Goal: Download file/media

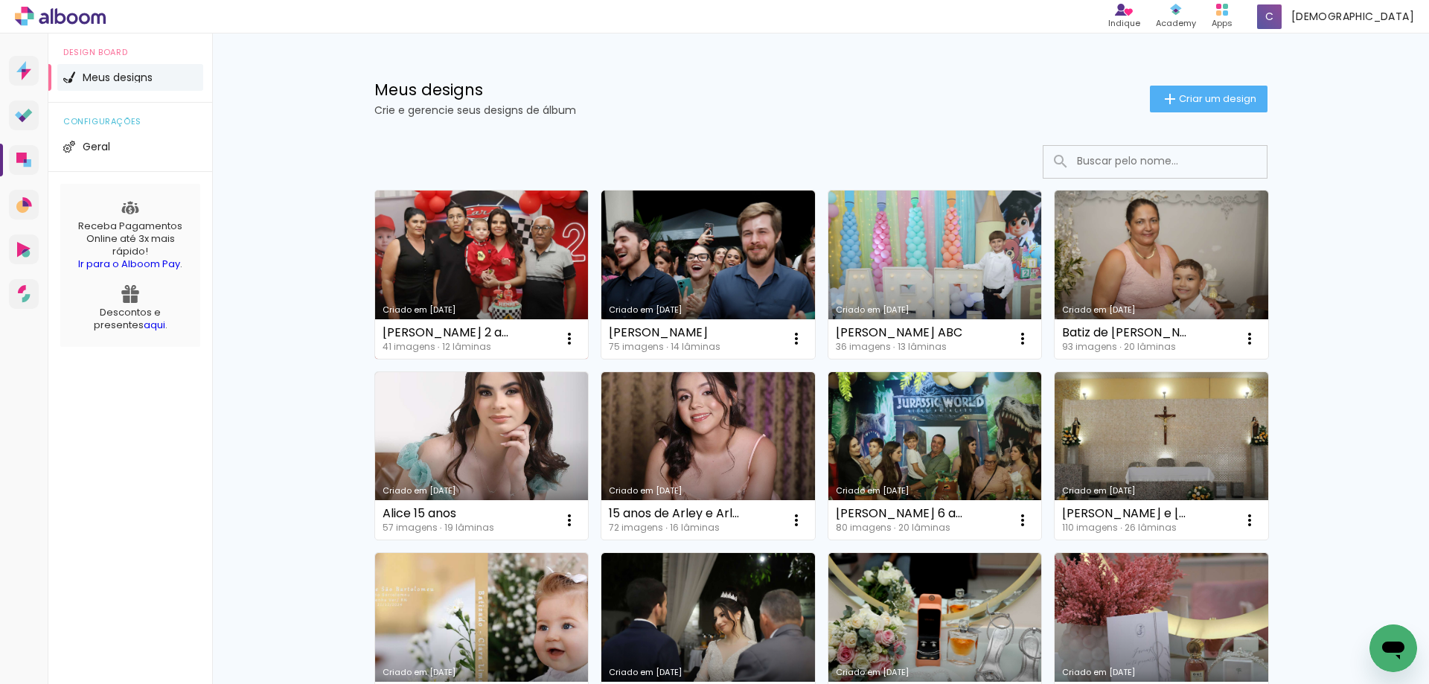
click at [470, 241] on link "Criado em [DATE]" at bounding box center [482, 275] width 214 height 168
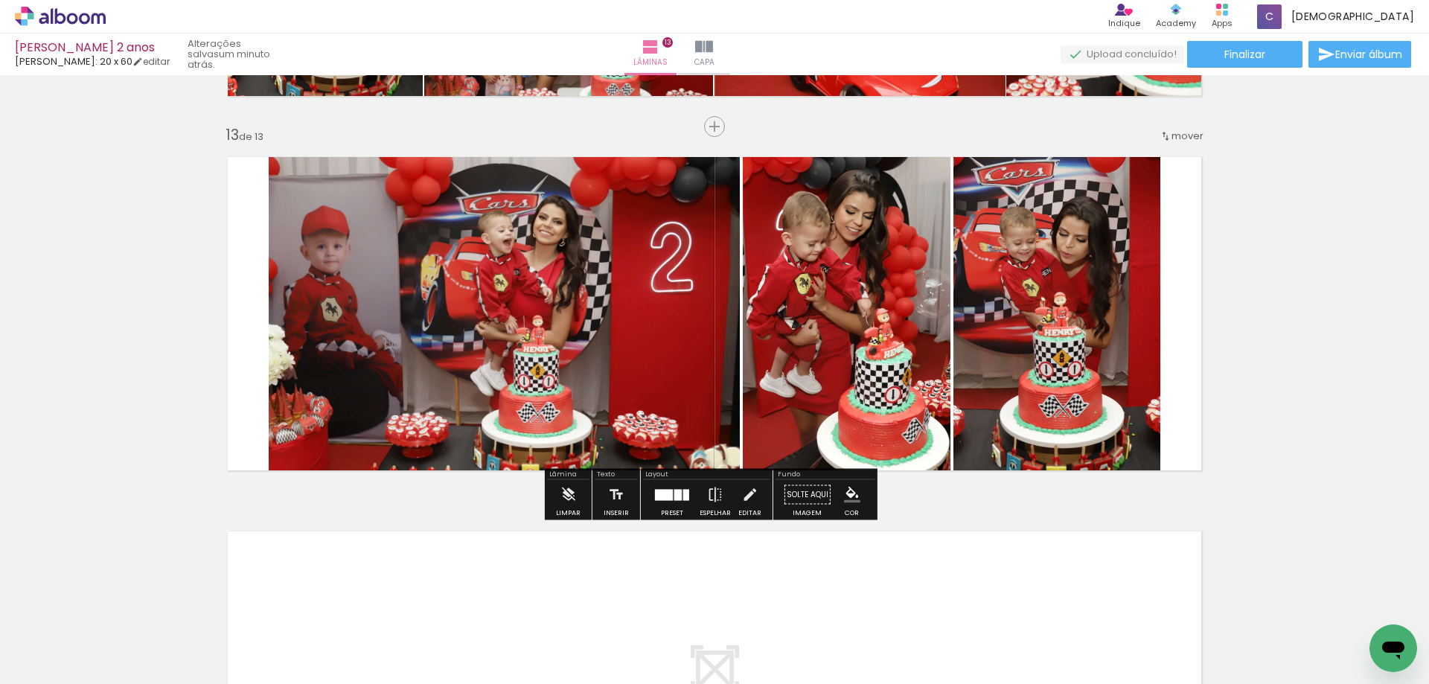
scroll to position [268, 0]
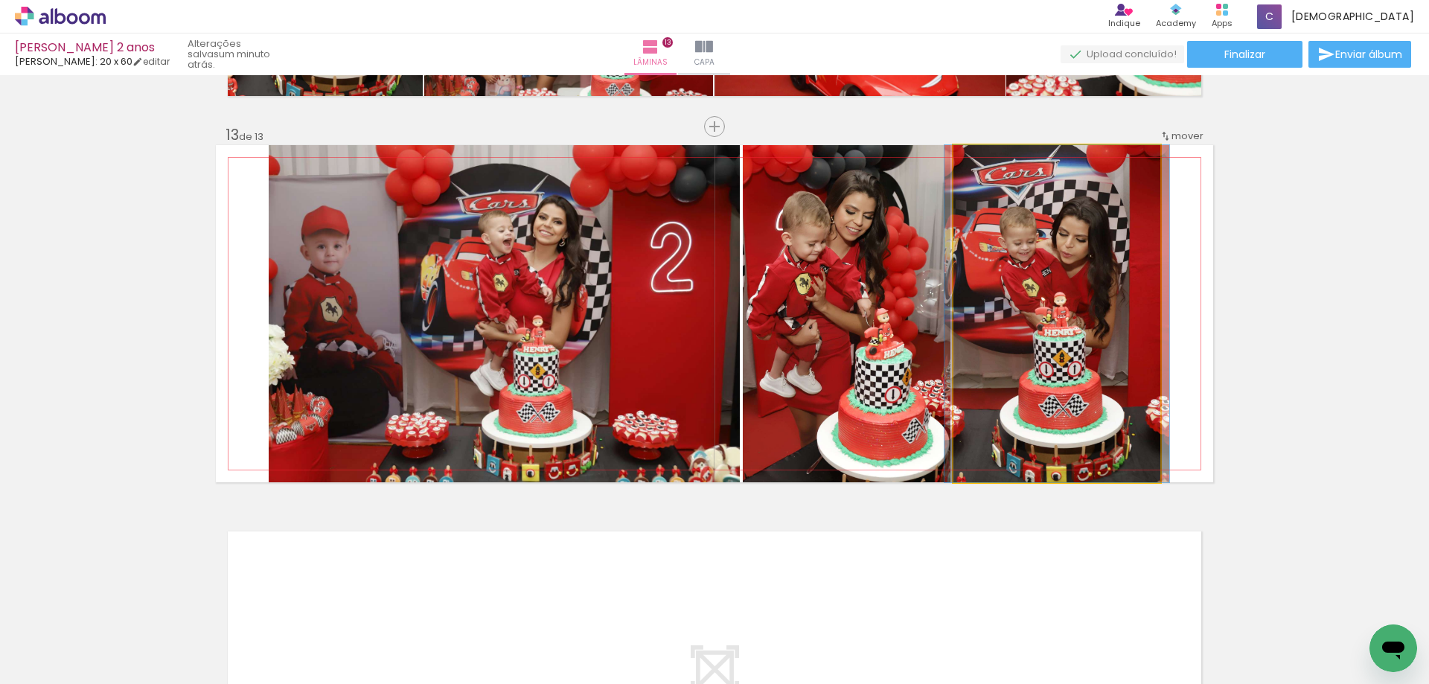
click at [1042, 282] on quentale-photo at bounding box center [1056, 313] width 207 height 337
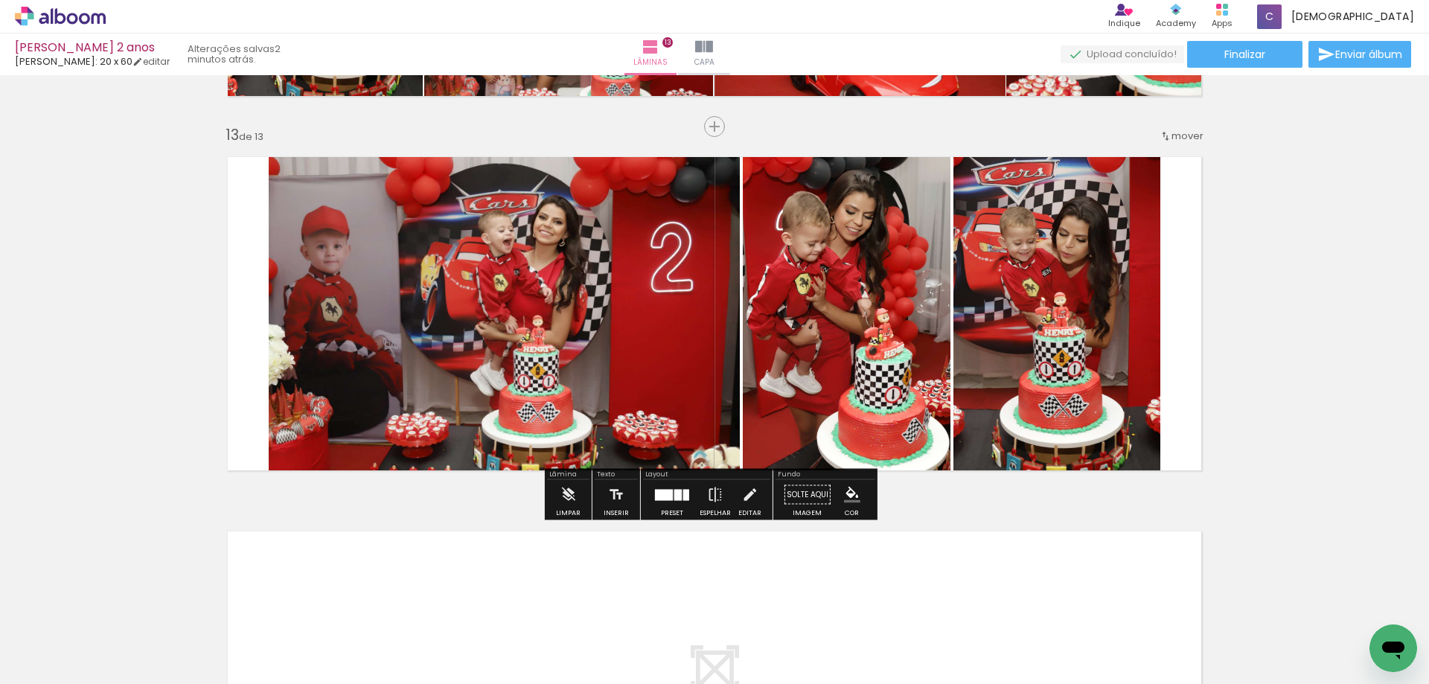
click at [583, 377] on quentale-photo at bounding box center [504, 313] width 471 height 337
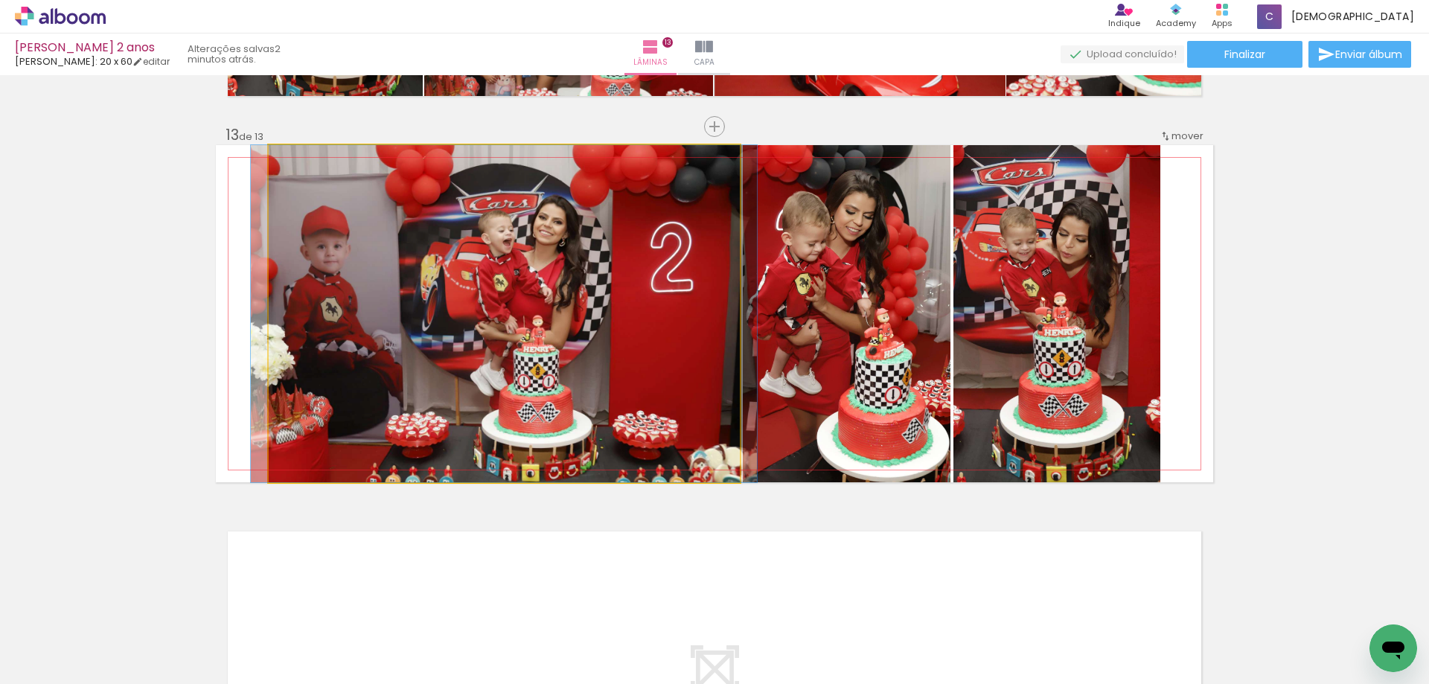
click at [583, 358] on quentale-photo at bounding box center [504, 313] width 471 height 337
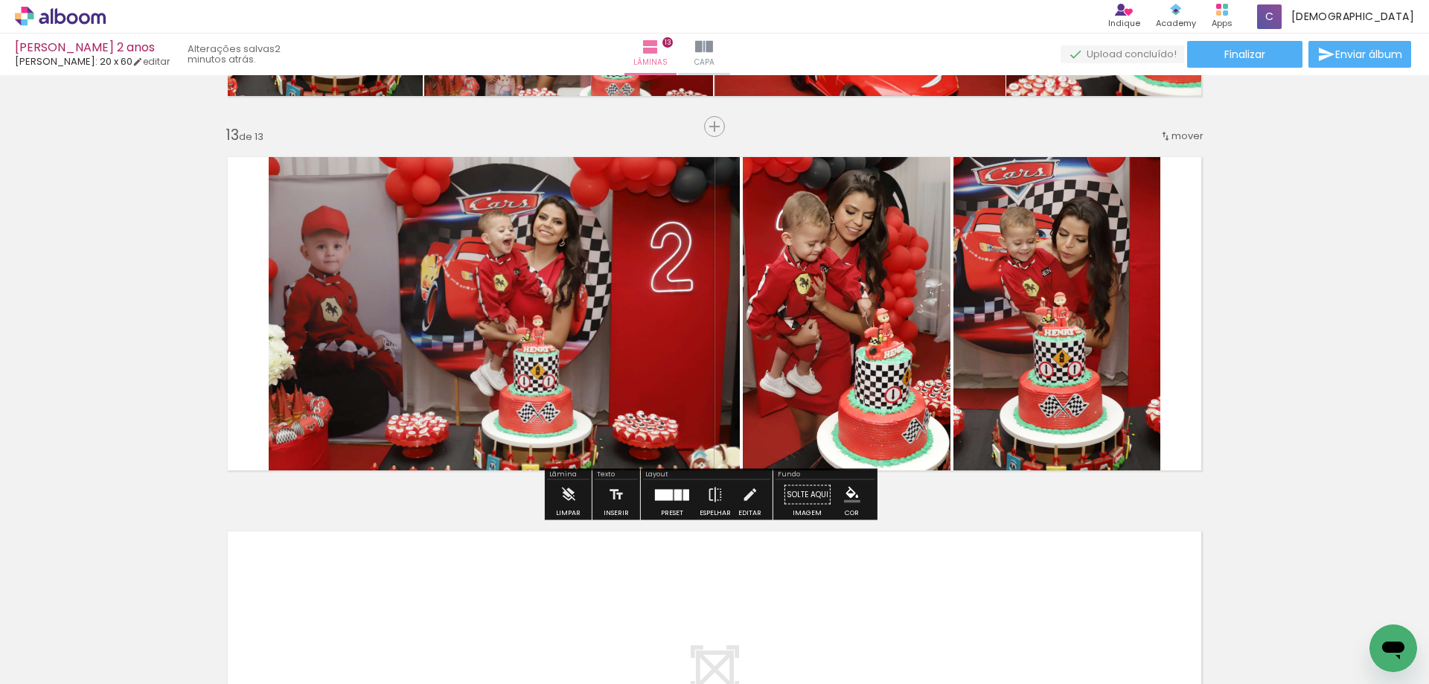
click at [594, 345] on quentale-photo at bounding box center [504, 313] width 471 height 337
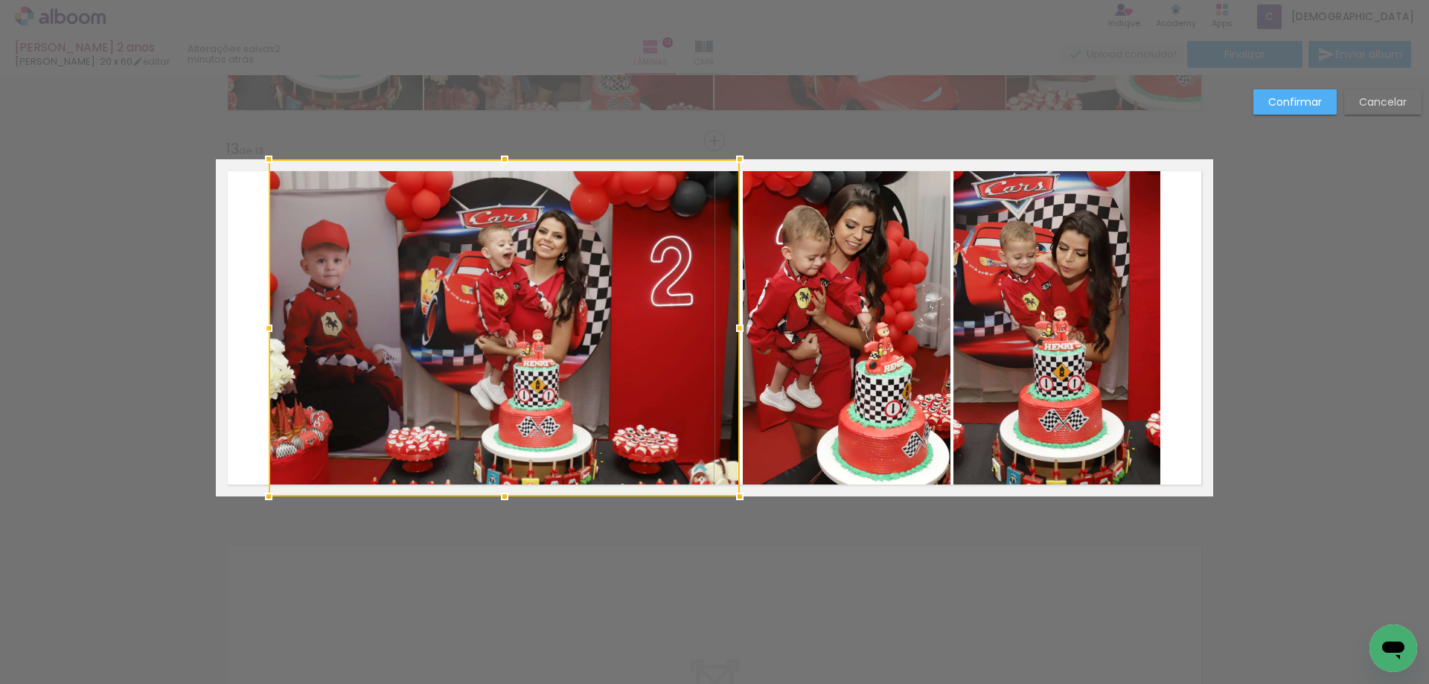
scroll to position [4446, 0]
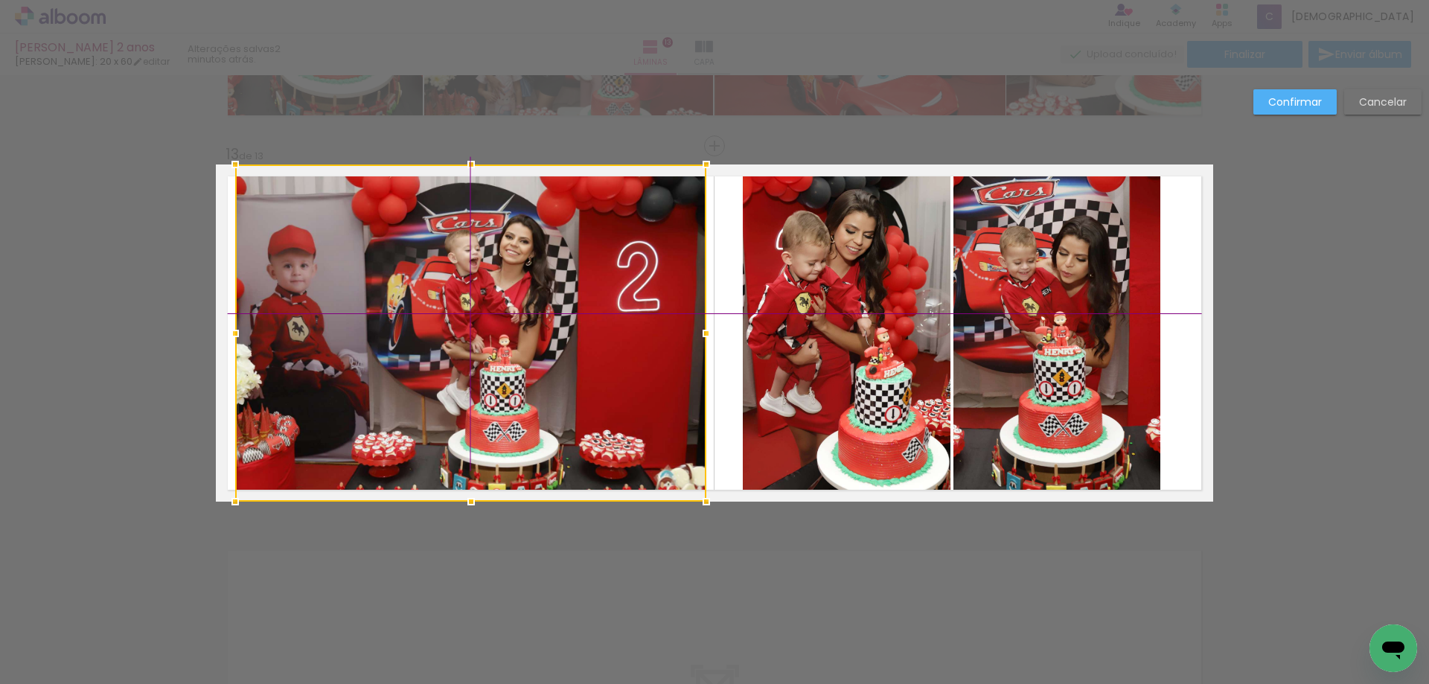
drag, startPoint x: 594, startPoint y: 345, endPoint x: 572, endPoint y: 344, distance: 21.6
click at [572, 344] on div at bounding box center [470, 332] width 471 height 337
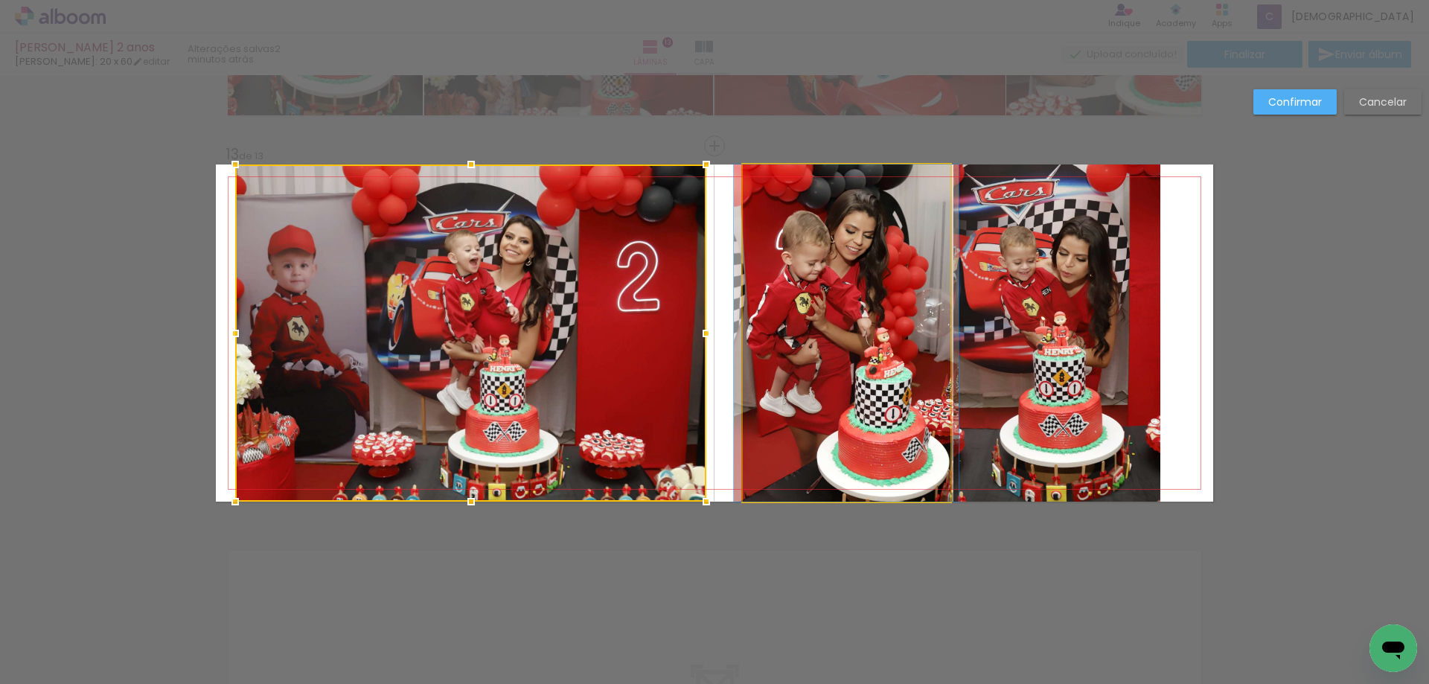
click at [848, 359] on quentale-photo at bounding box center [847, 332] width 208 height 337
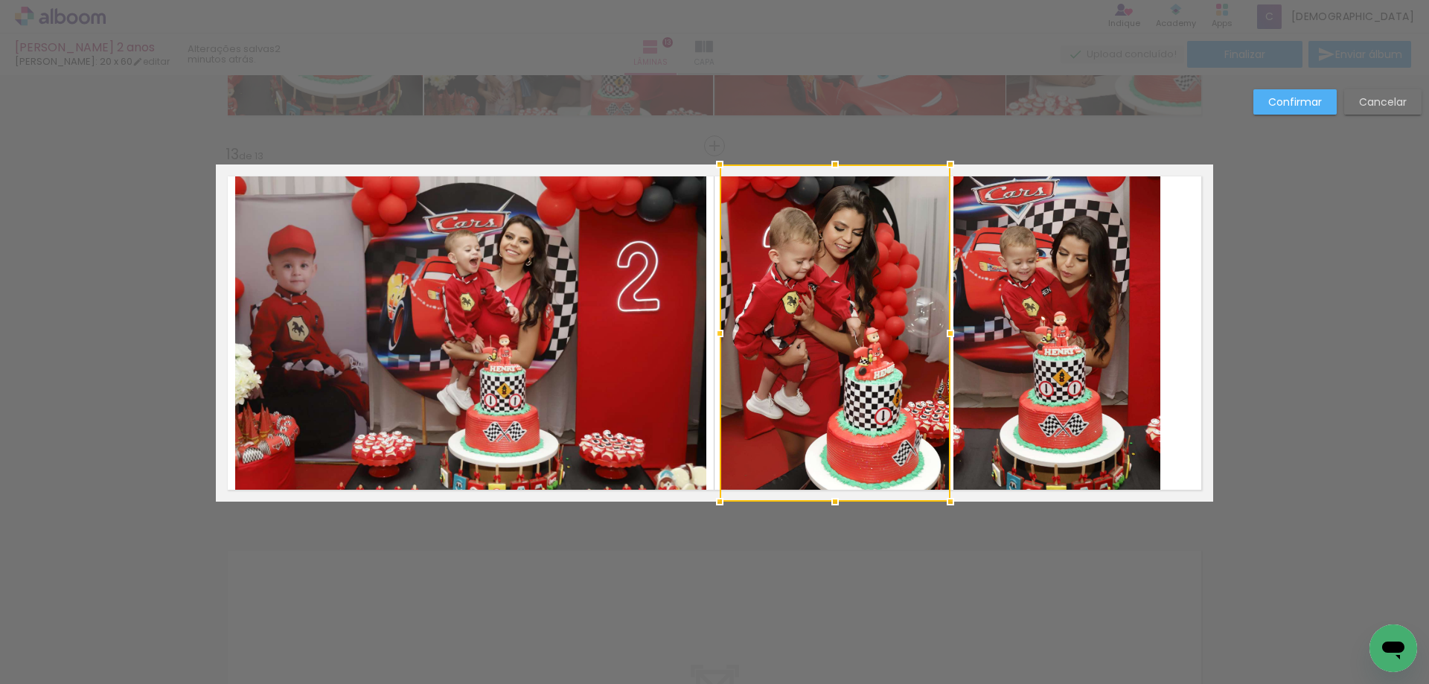
drag, startPoint x: 742, startPoint y: 330, endPoint x: 707, endPoint y: 328, distance: 35.0
click at [707, 328] on div at bounding box center [720, 333] width 30 height 30
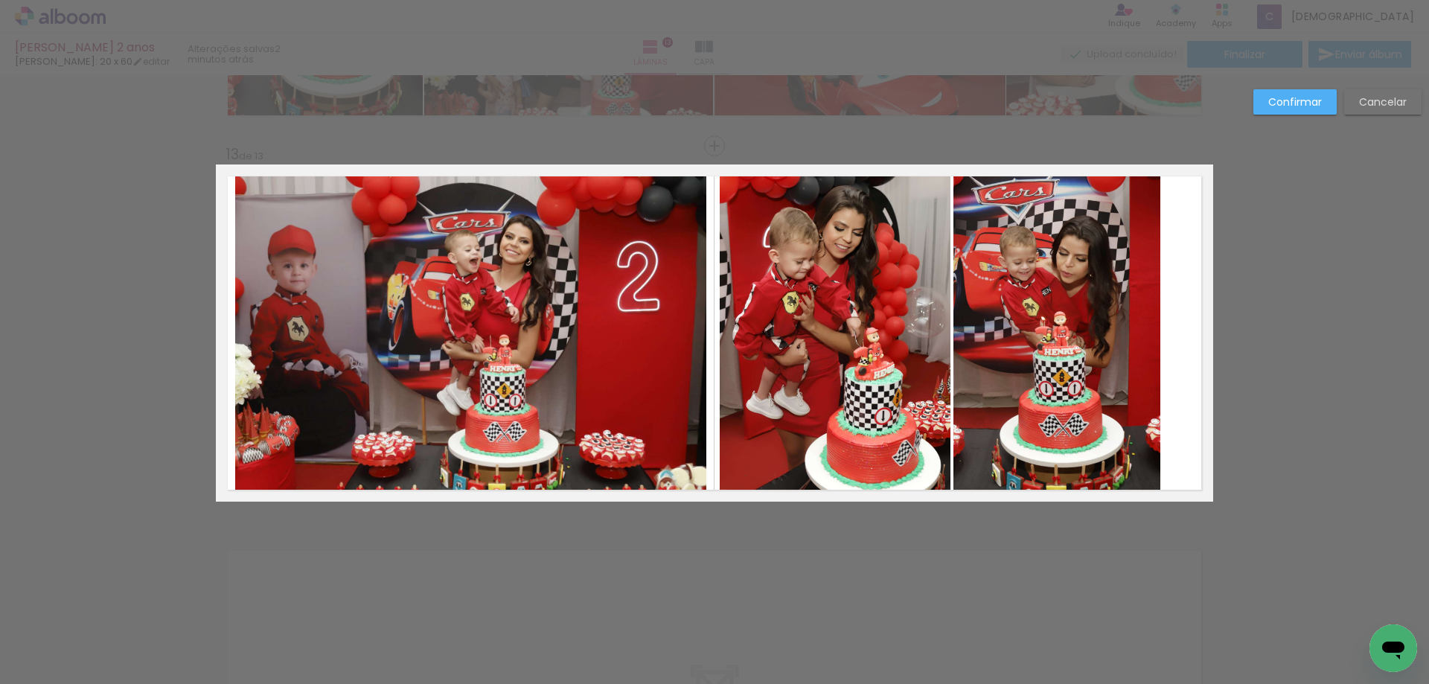
click at [1082, 342] on quentale-photo at bounding box center [1056, 332] width 207 height 337
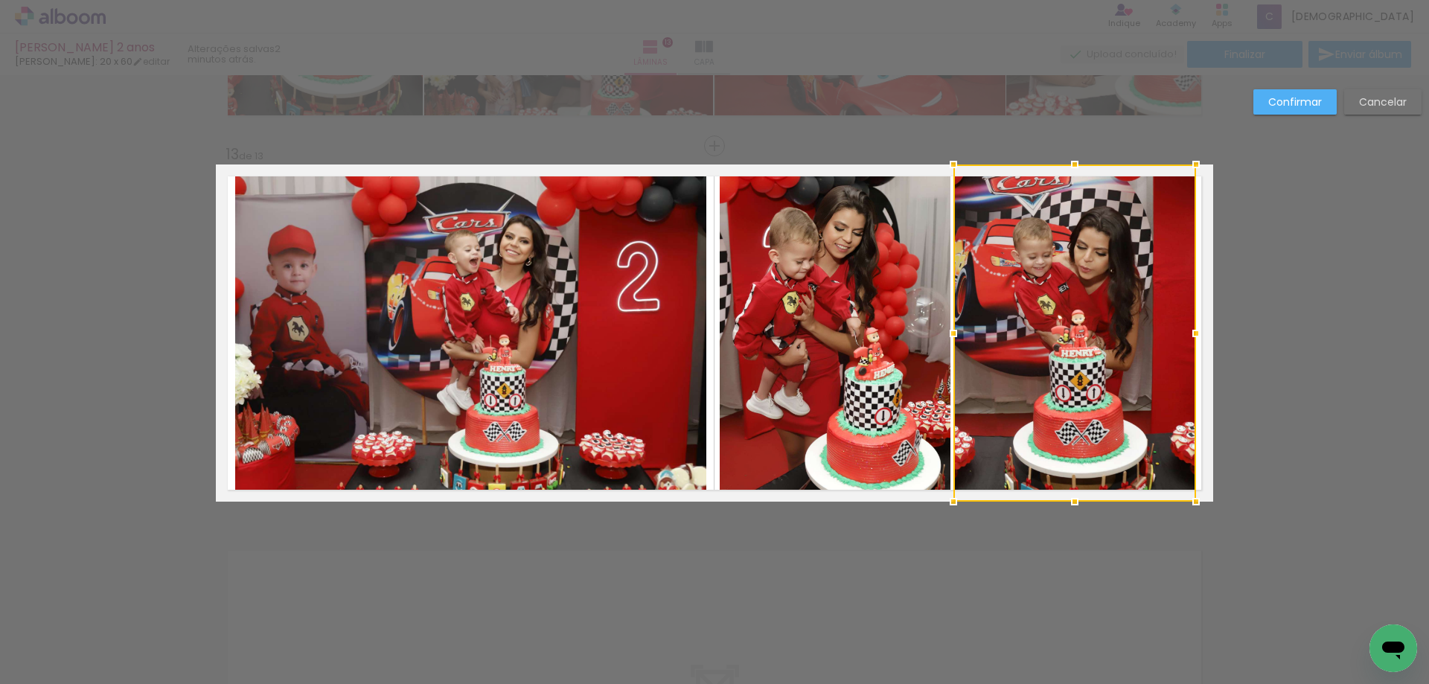
drag, startPoint x: 1156, startPoint y: 336, endPoint x: 1191, endPoint y: 333, distance: 35.9
click at [1191, 333] on div at bounding box center [1196, 333] width 30 height 30
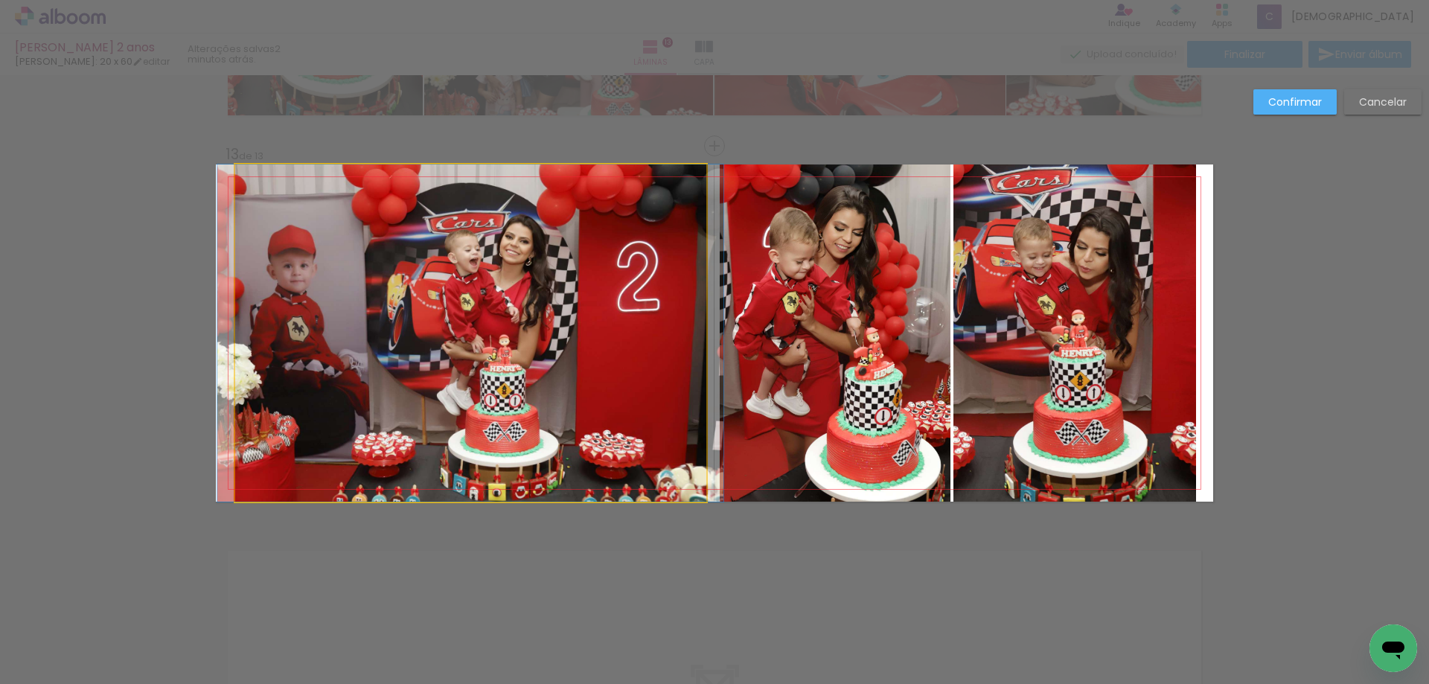
click at [531, 400] on quentale-photo at bounding box center [470, 332] width 471 height 337
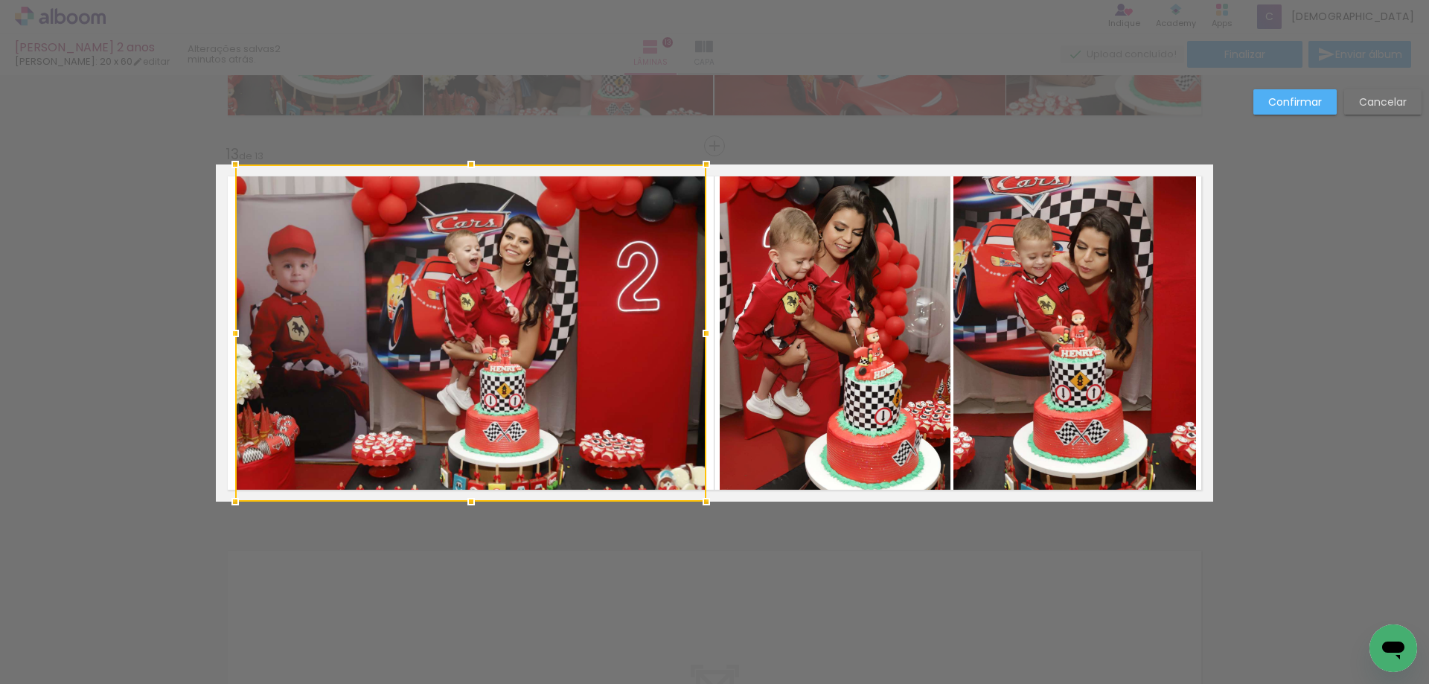
click at [593, 362] on div at bounding box center [470, 332] width 471 height 337
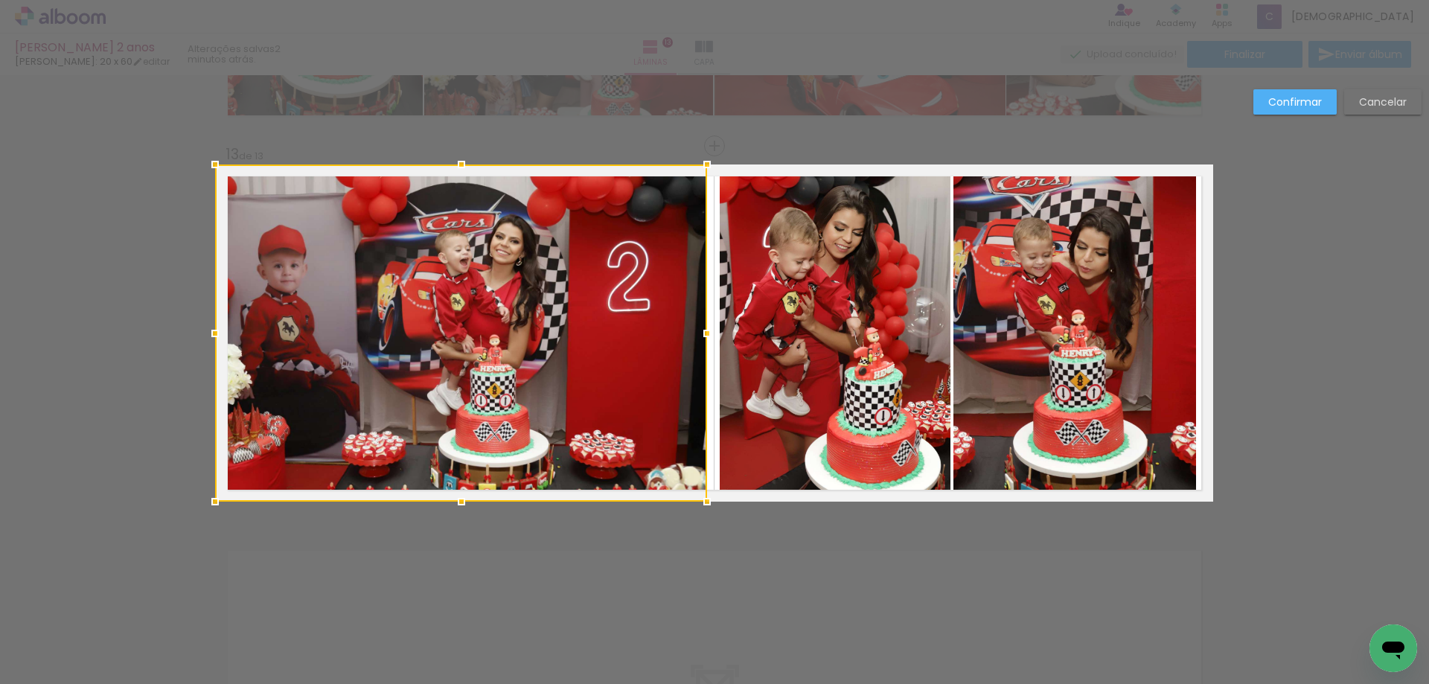
drag, startPoint x: 231, startPoint y: 335, endPoint x: 214, endPoint y: 335, distance: 17.1
click at [214, 335] on div at bounding box center [215, 333] width 30 height 30
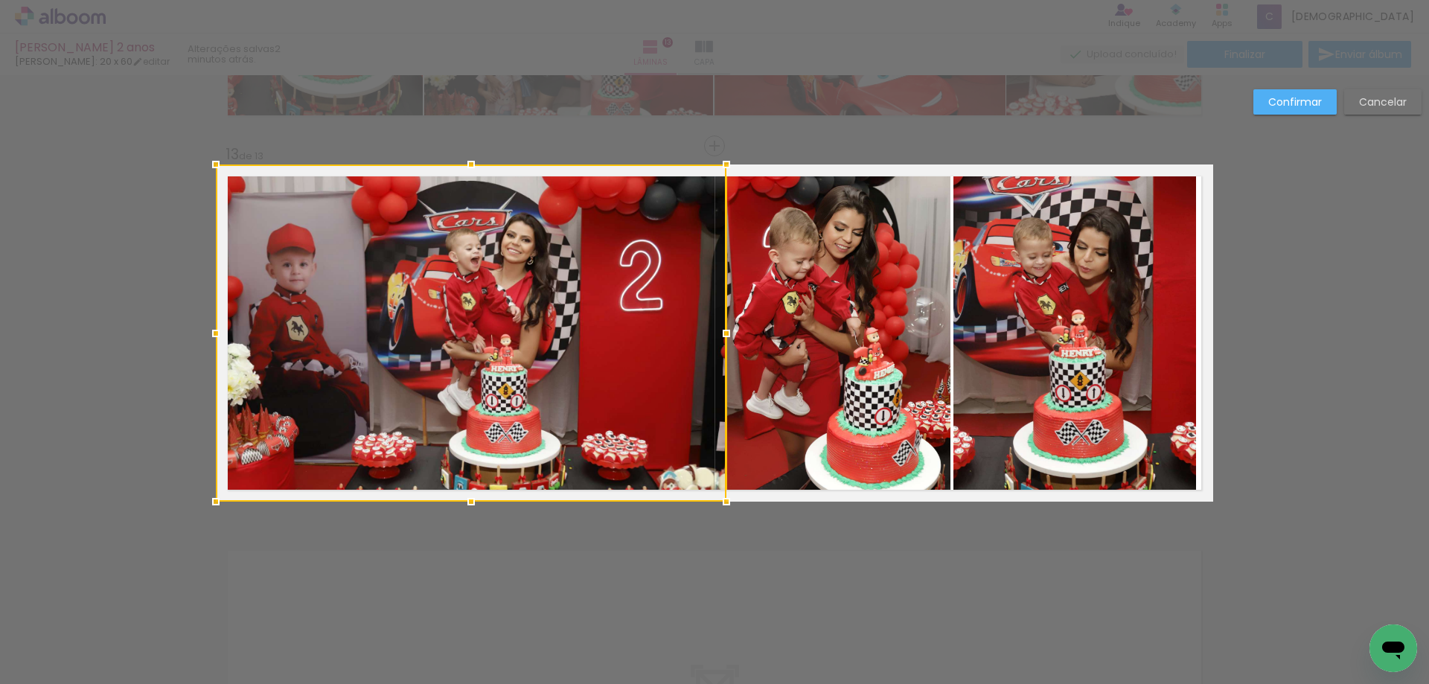
click at [694, 333] on div at bounding box center [471, 332] width 510 height 337
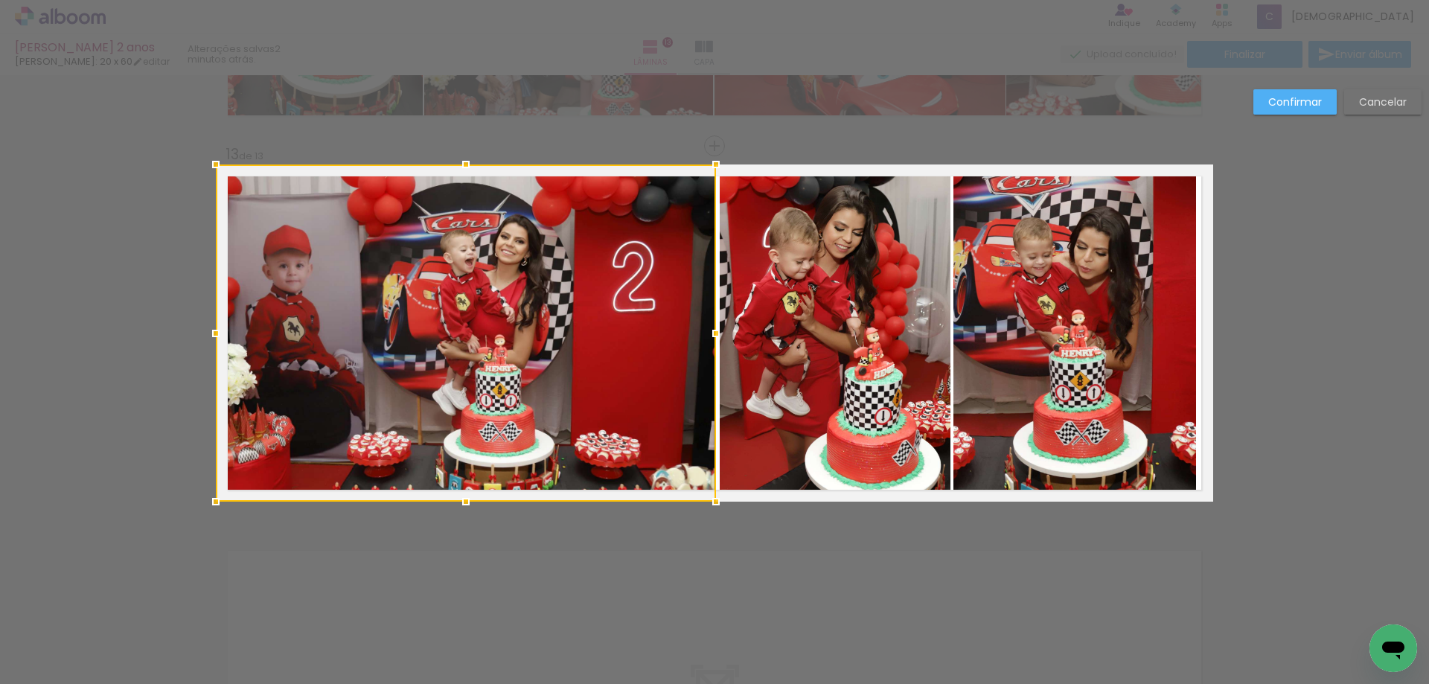
drag, startPoint x: 723, startPoint y: 334, endPoint x: 712, endPoint y: 334, distance: 11.2
click at [712, 334] on div at bounding box center [716, 333] width 30 height 30
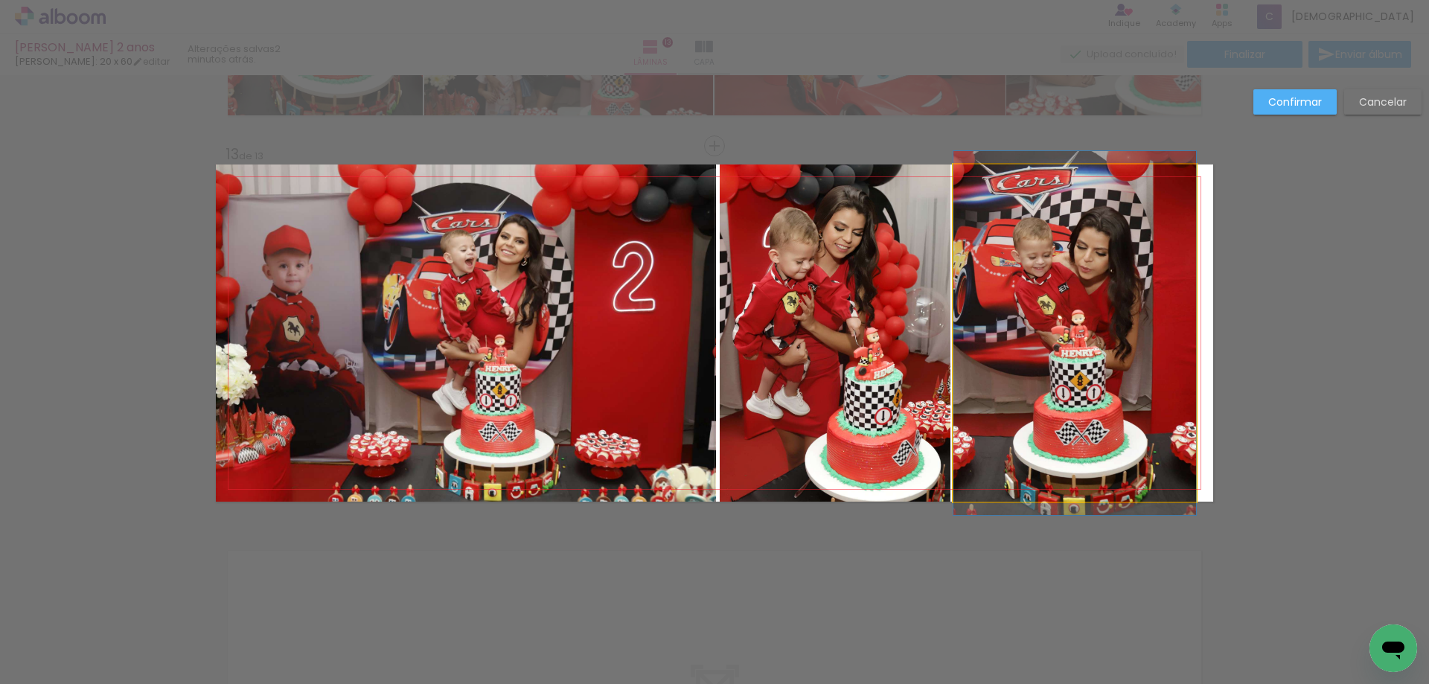
click at [1161, 291] on quentale-photo at bounding box center [1074, 332] width 243 height 337
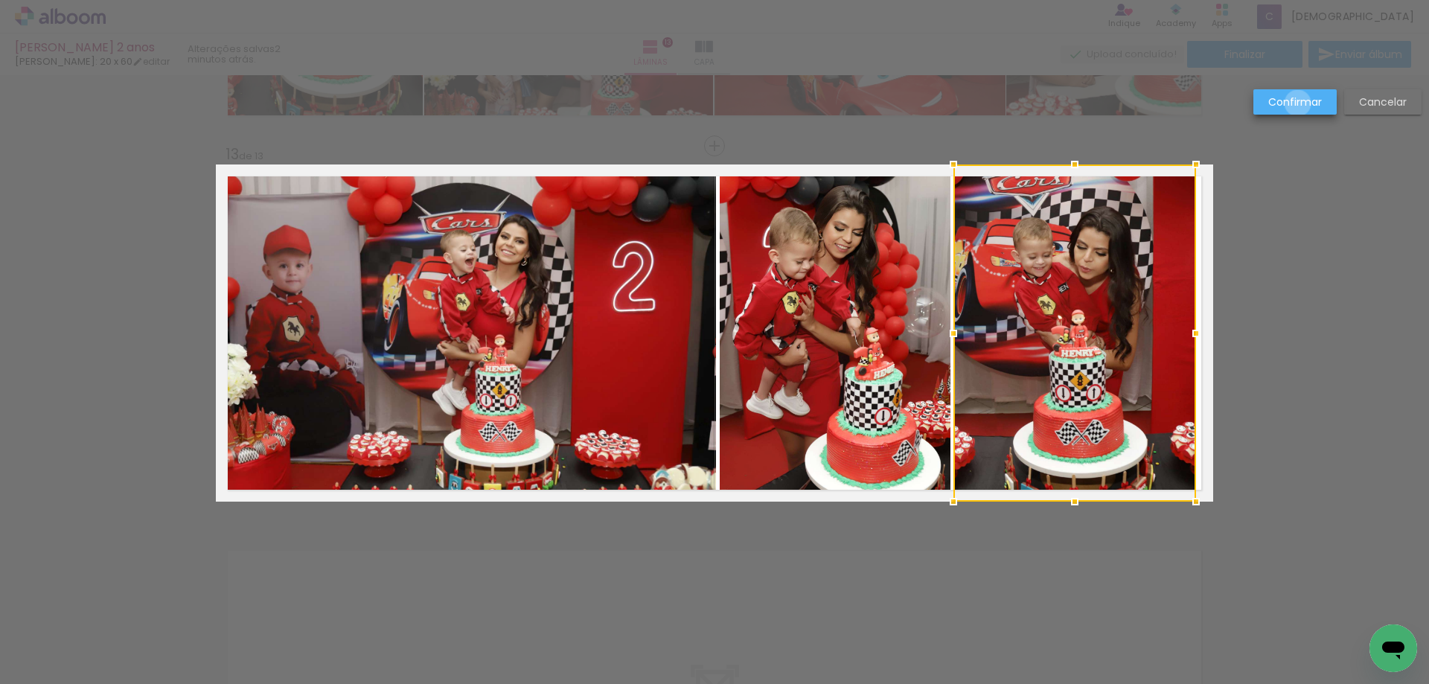
click at [0, 0] on slot "Confirmar" at bounding box center [0, 0] width 0 height 0
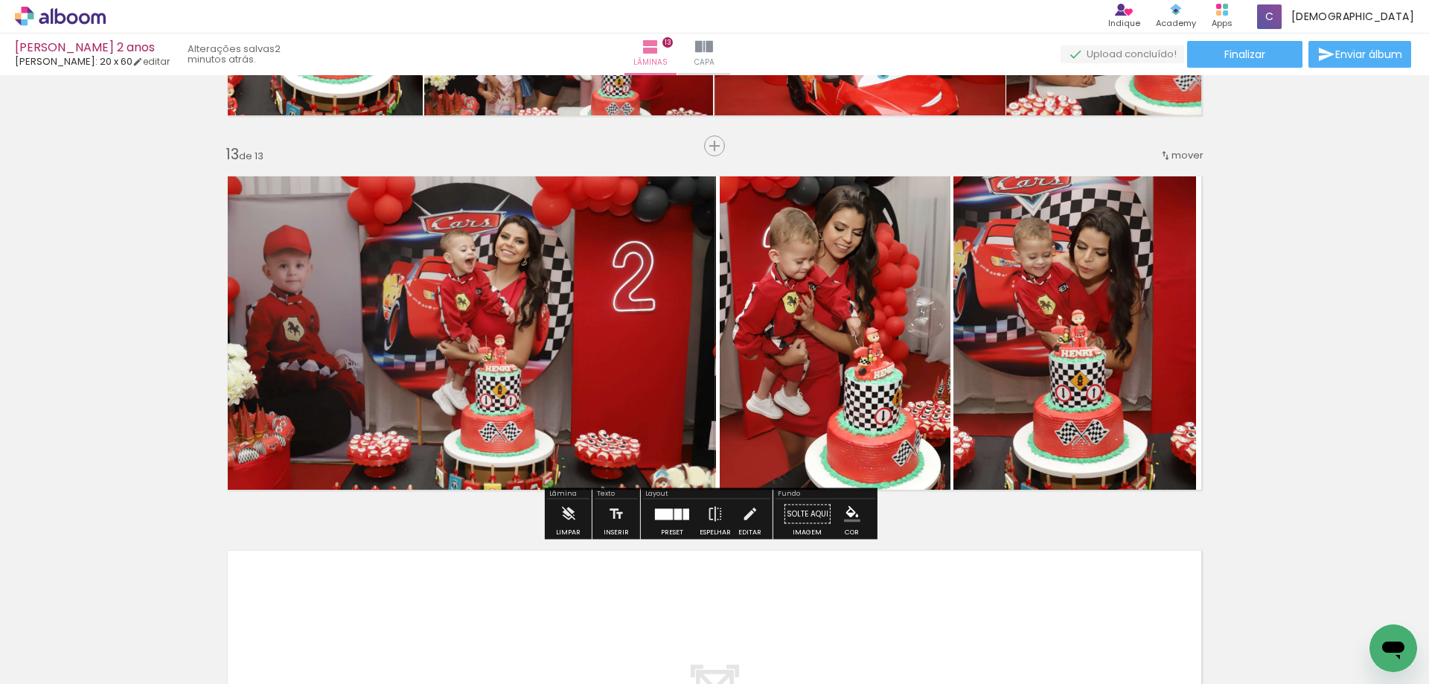
click at [392, 340] on quentale-photo at bounding box center [466, 332] width 500 height 337
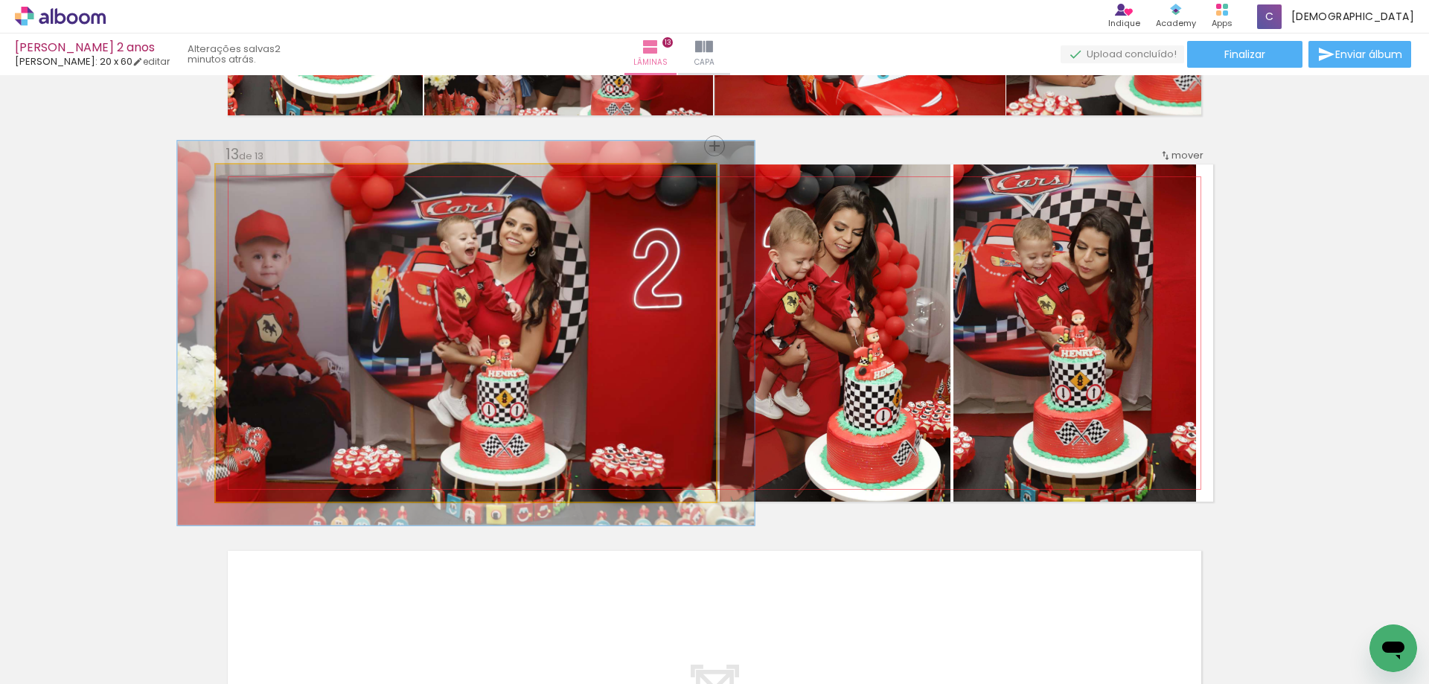
drag, startPoint x: 248, startPoint y: 177, endPoint x: 255, endPoint y: 176, distance: 7.5
type paper-slider "114"
click at [255, 176] on div at bounding box center [258, 179] width 13 height 13
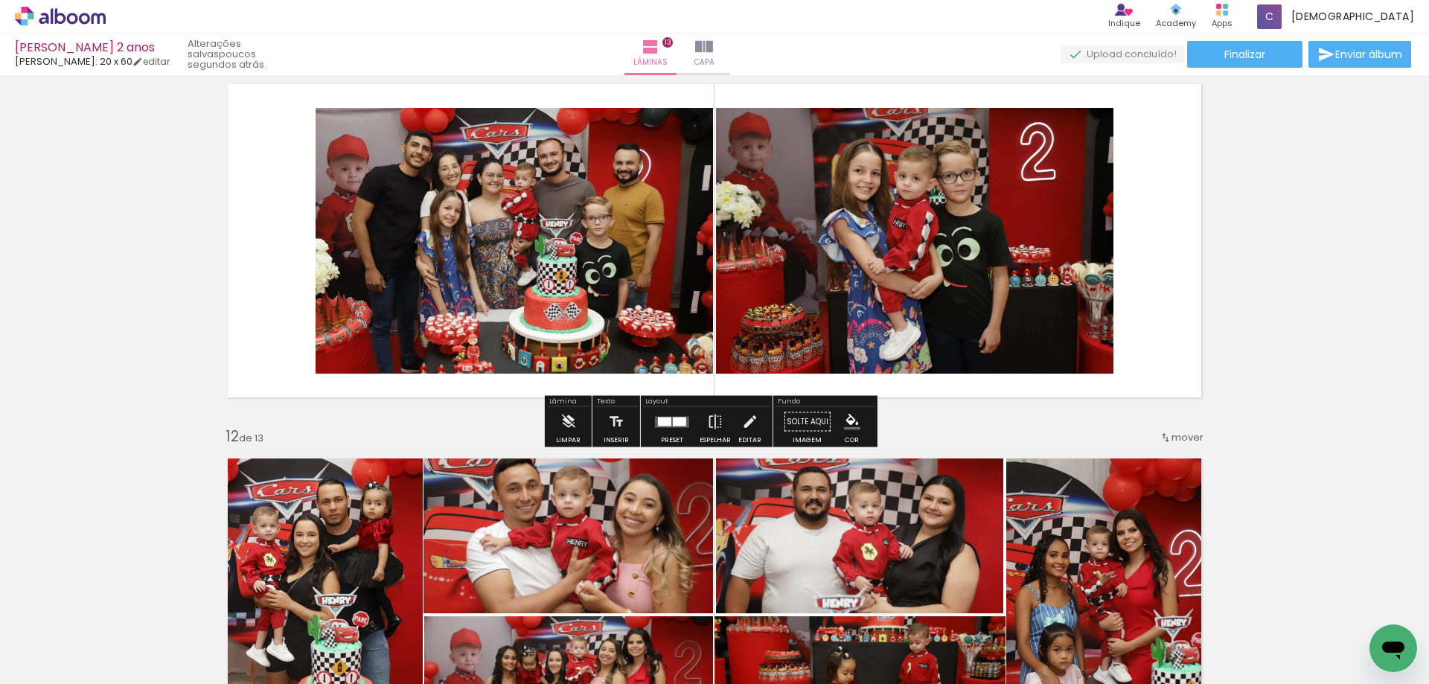
scroll to position [3795, 0]
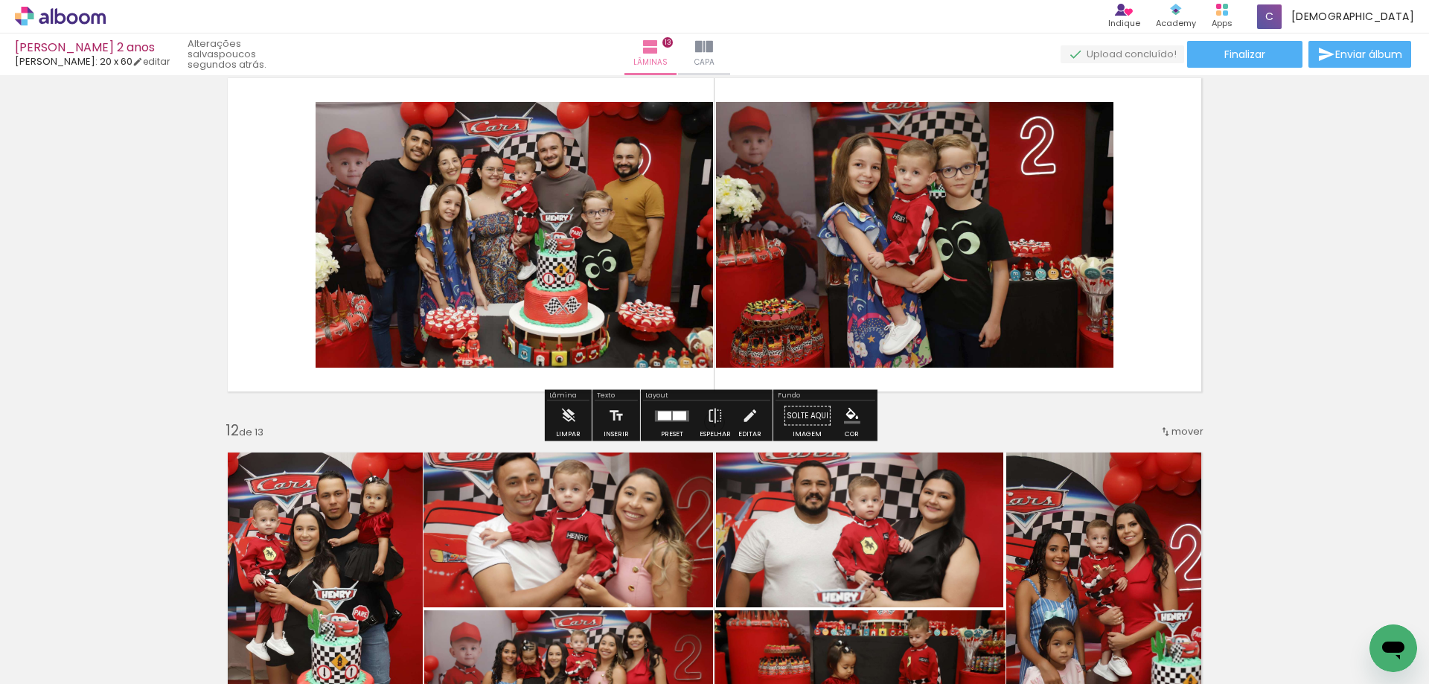
click at [679, 419] on div at bounding box center [679, 415] width 13 height 9
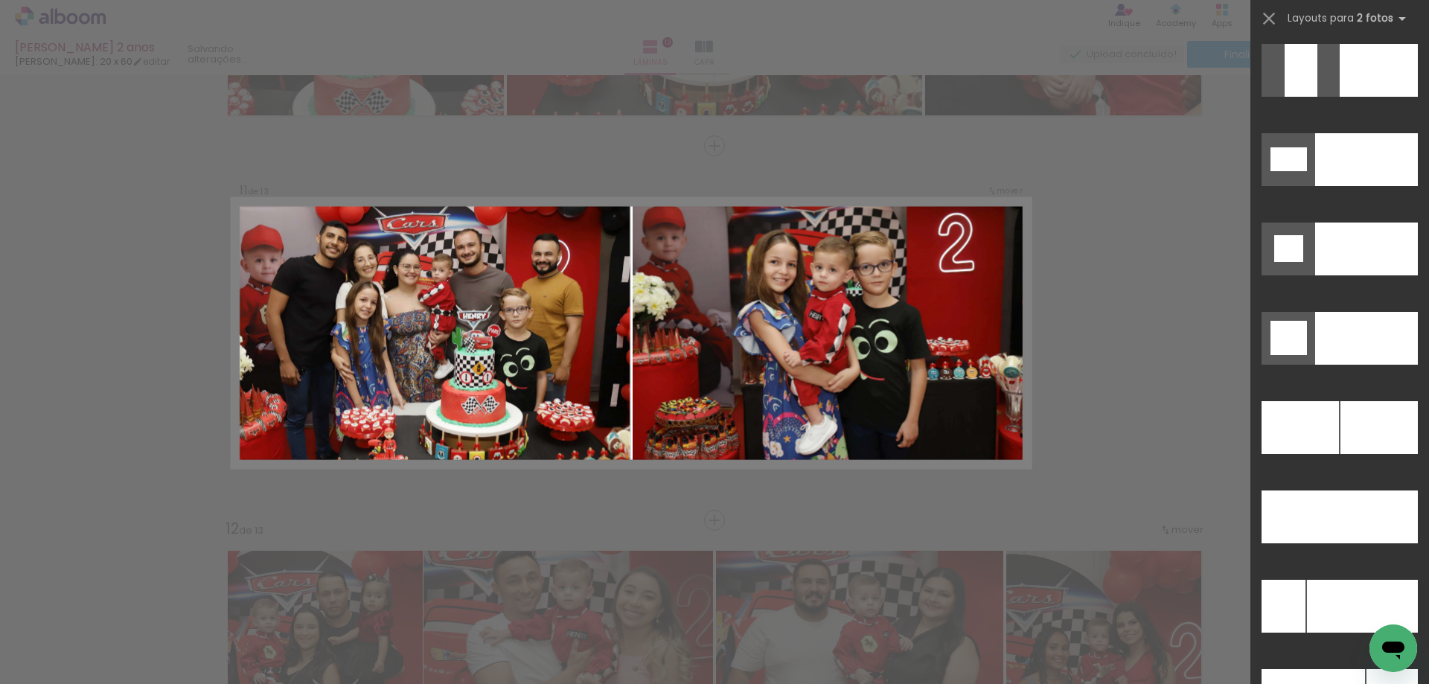
scroll to position [6400, 0]
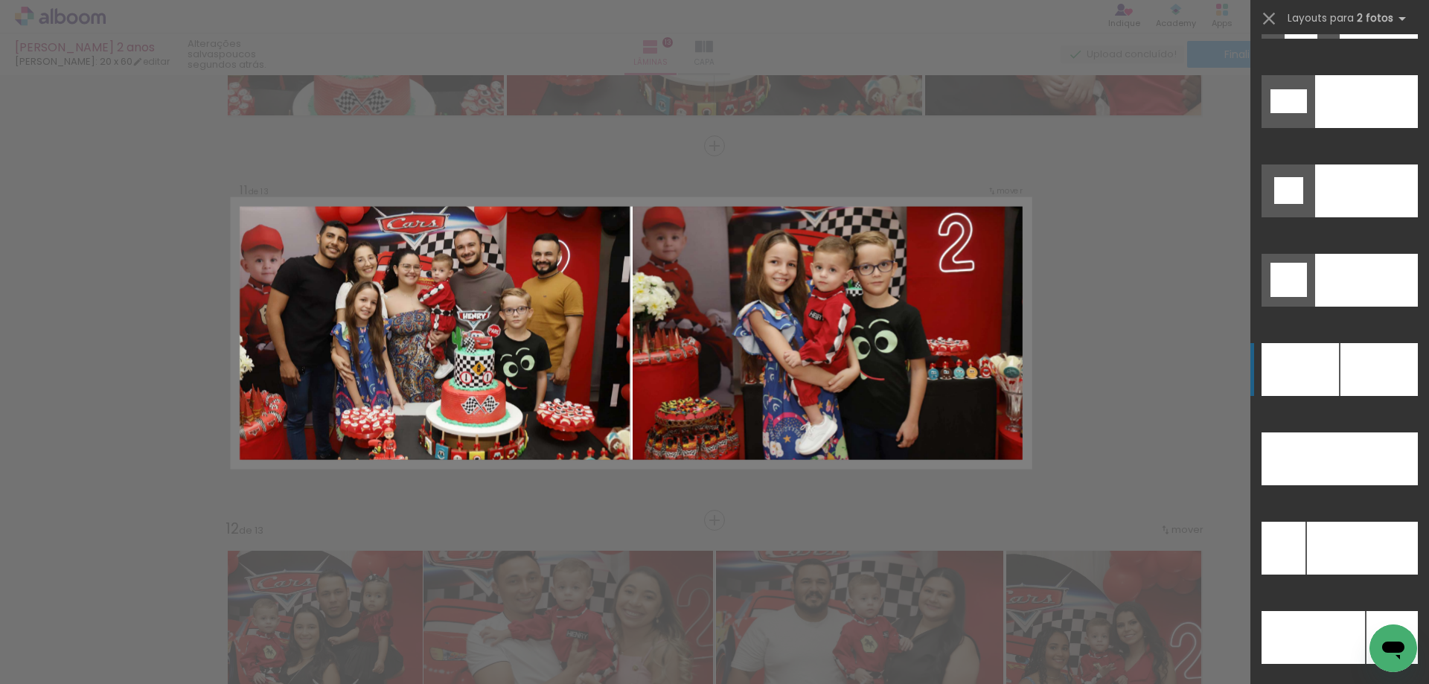
click at [1357, 377] on div at bounding box center [1378, 369] width 77 height 53
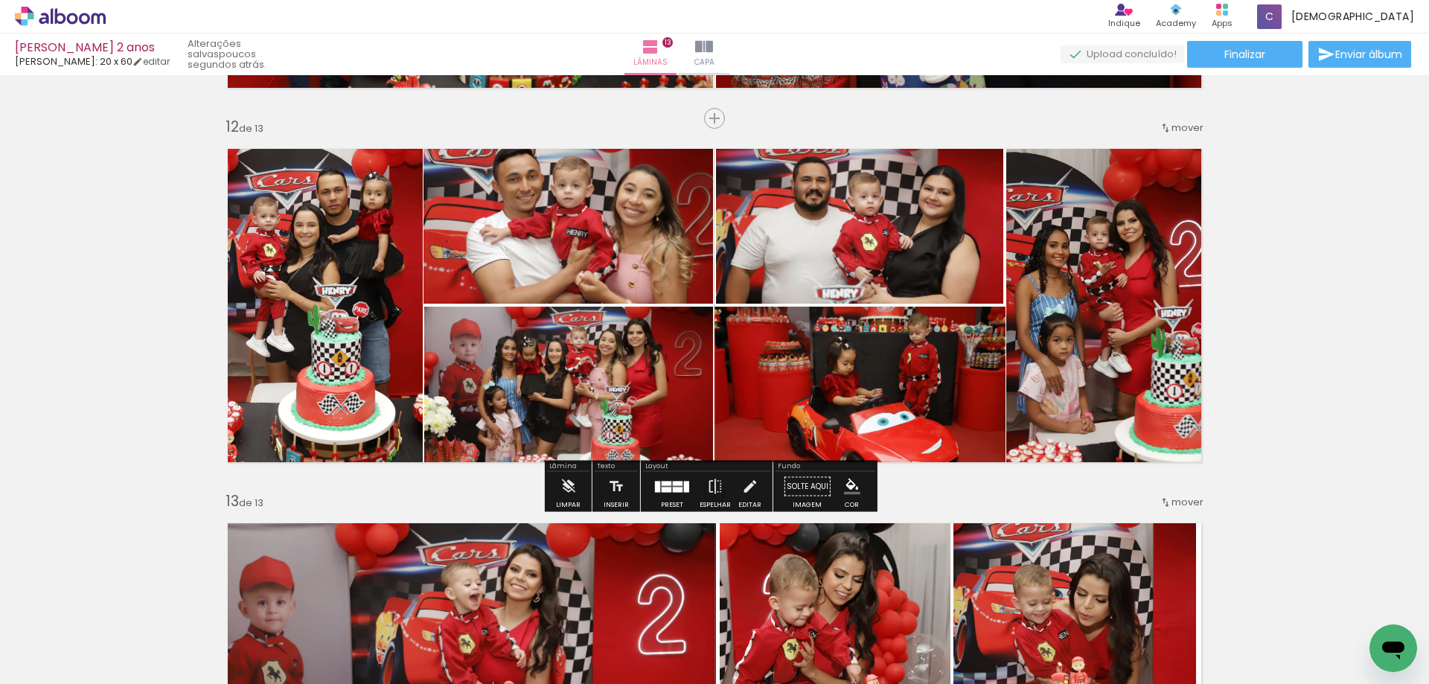
scroll to position [4143, 0]
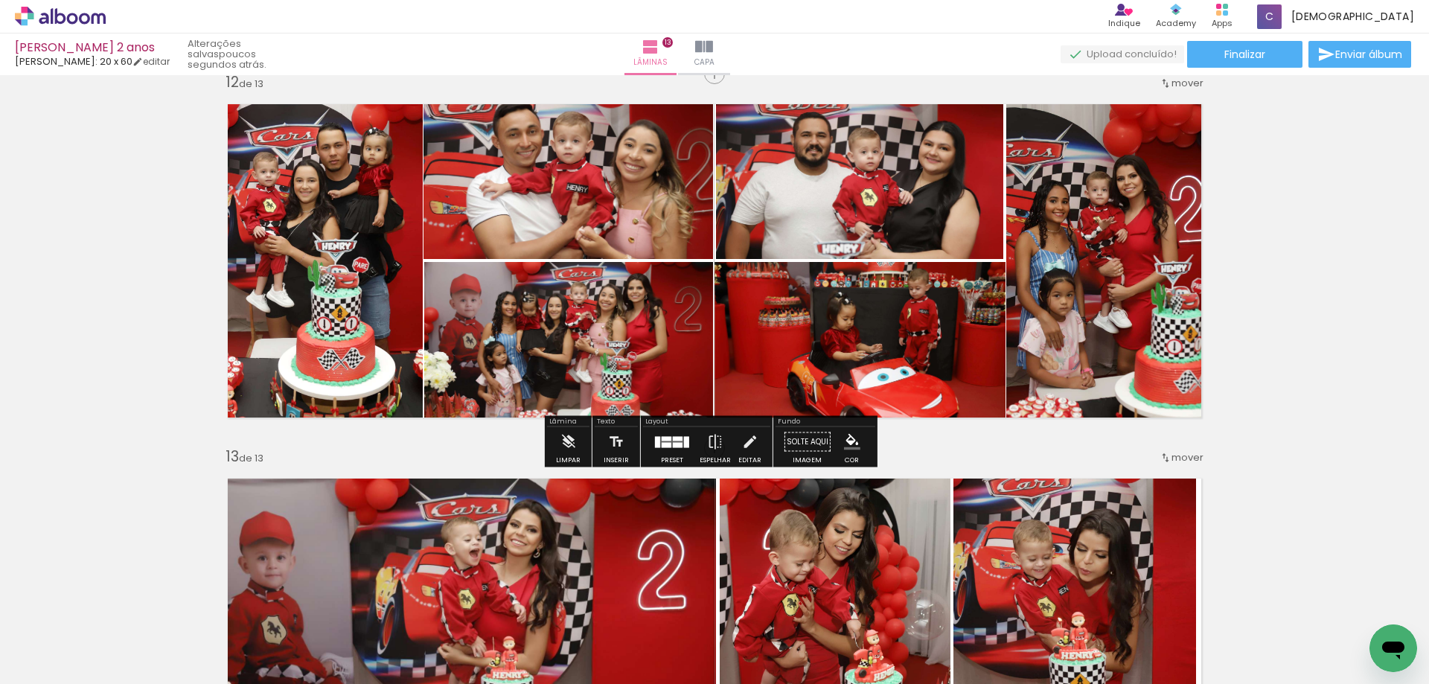
click at [804, 339] on quentale-photo at bounding box center [859, 345] width 291 height 167
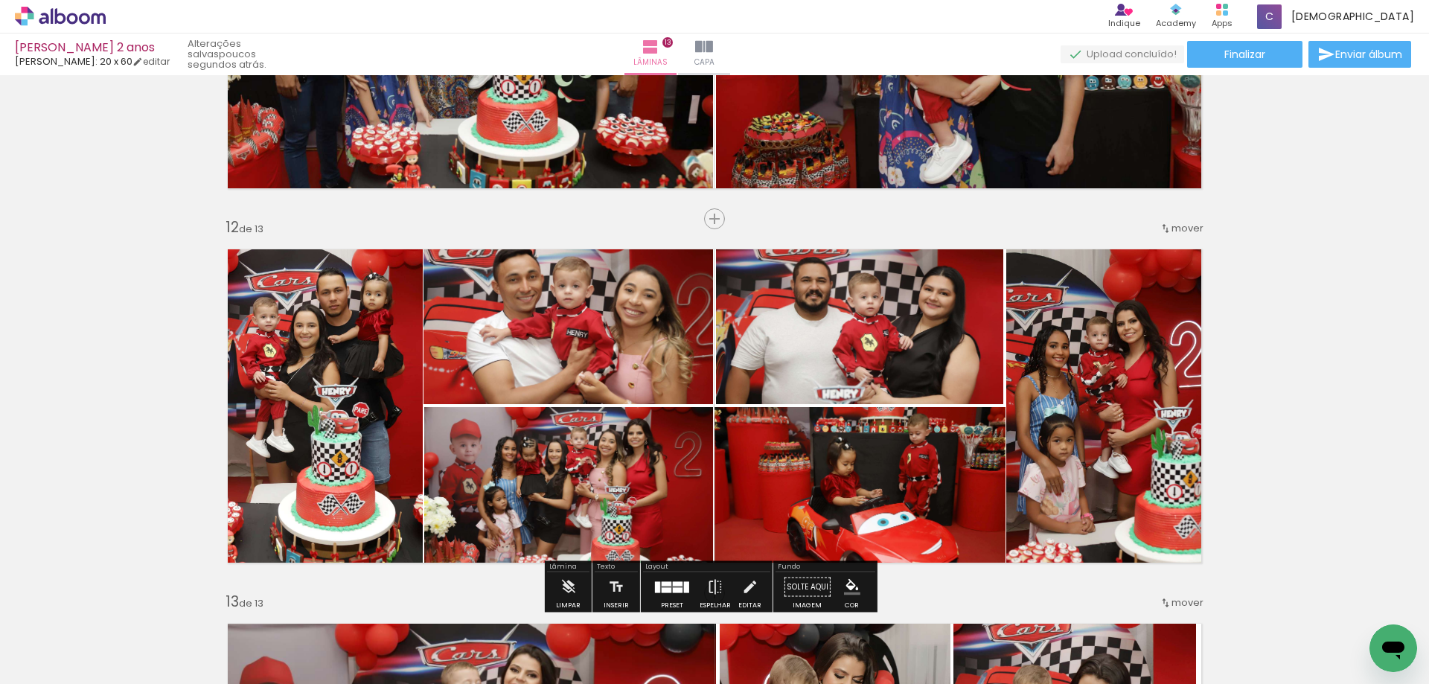
scroll to position [3995, 0]
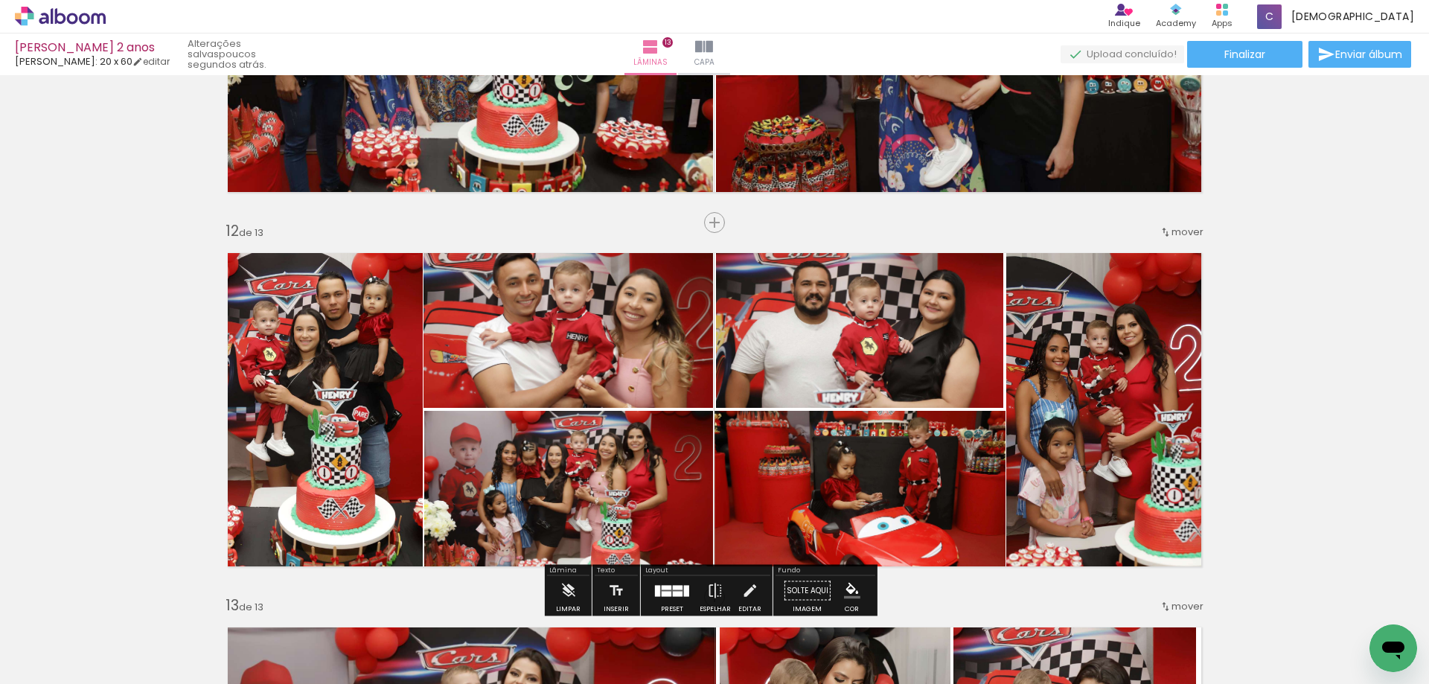
click at [585, 353] on quentale-photo at bounding box center [567, 324] width 289 height 167
click at [519, 344] on quentale-photo at bounding box center [567, 324] width 289 height 167
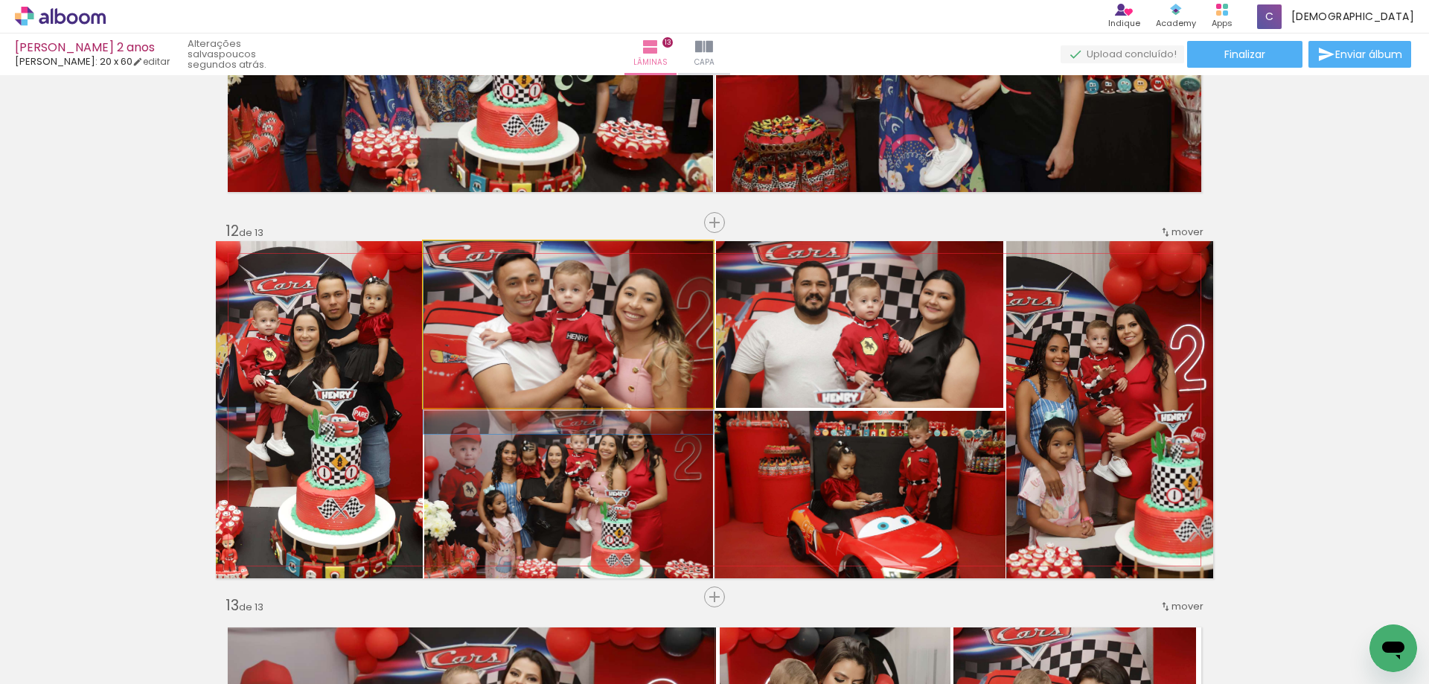
click at [519, 344] on quentale-photo at bounding box center [567, 324] width 289 height 167
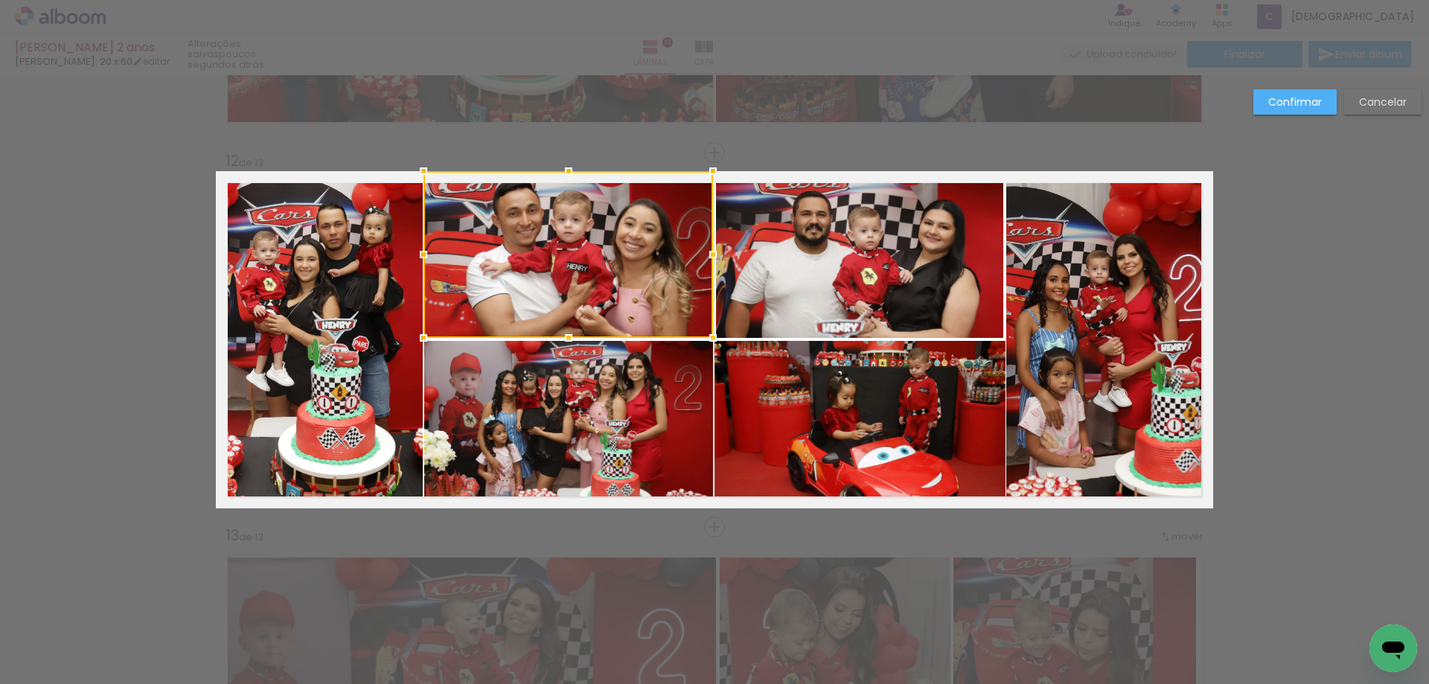
scroll to position [4071, 0]
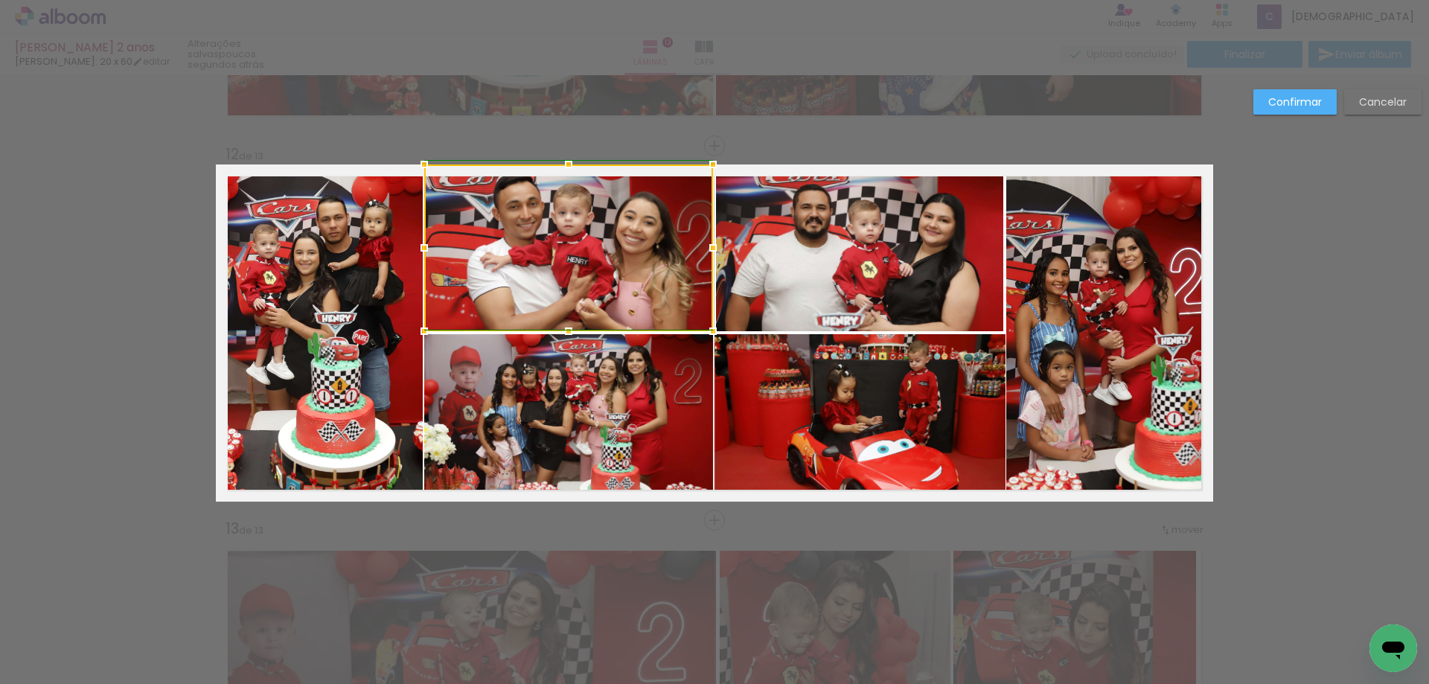
click at [417, 247] on div at bounding box center [424, 248] width 30 height 30
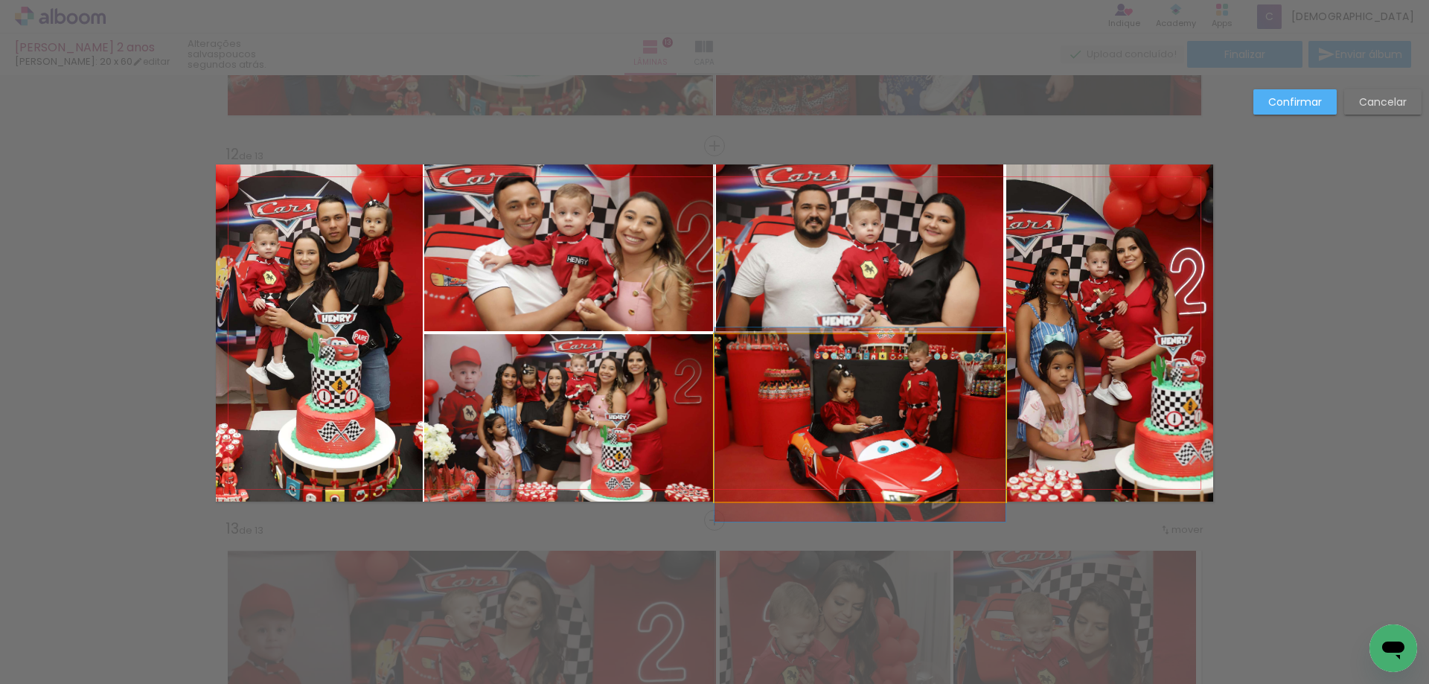
click at [795, 406] on quentale-photo at bounding box center [859, 417] width 291 height 167
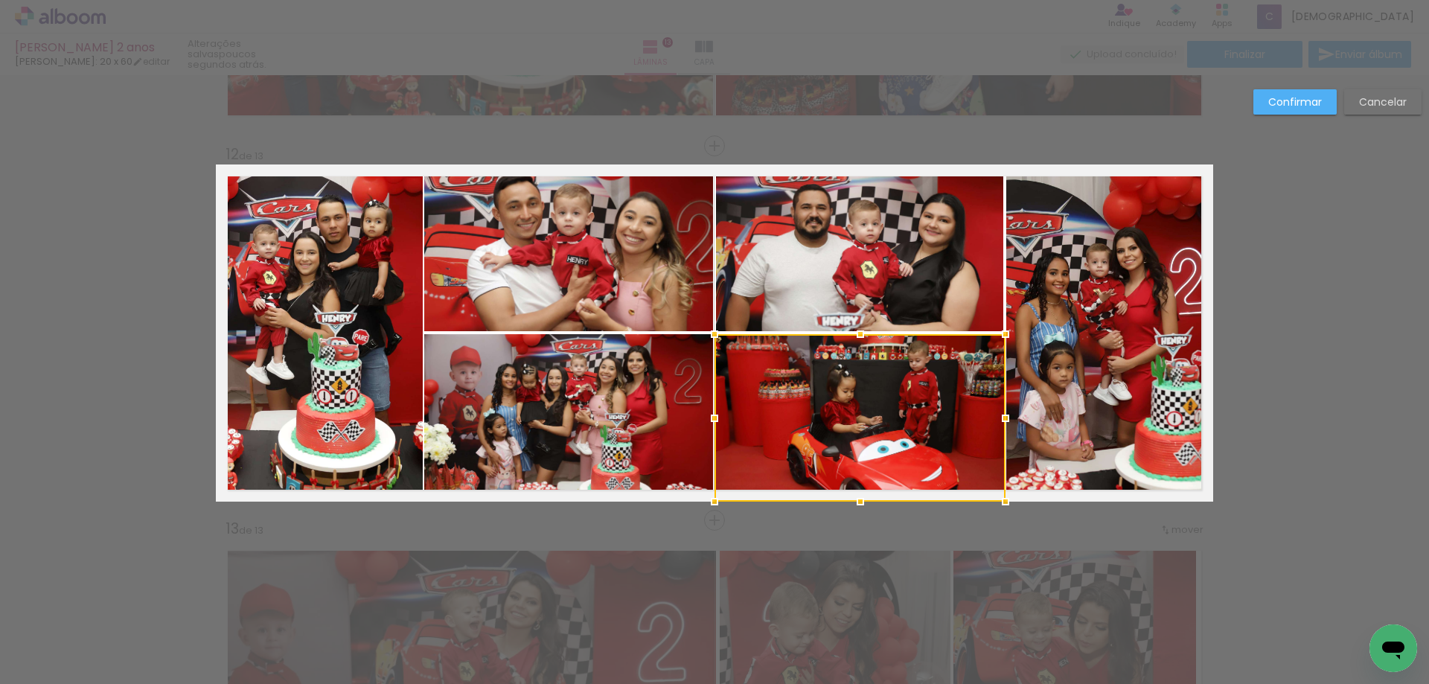
click at [795, 406] on div at bounding box center [859, 417] width 291 height 167
click at [712, 419] on div at bounding box center [716, 418] width 30 height 30
click at [1002, 419] on div at bounding box center [1004, 418] width 30 height 30
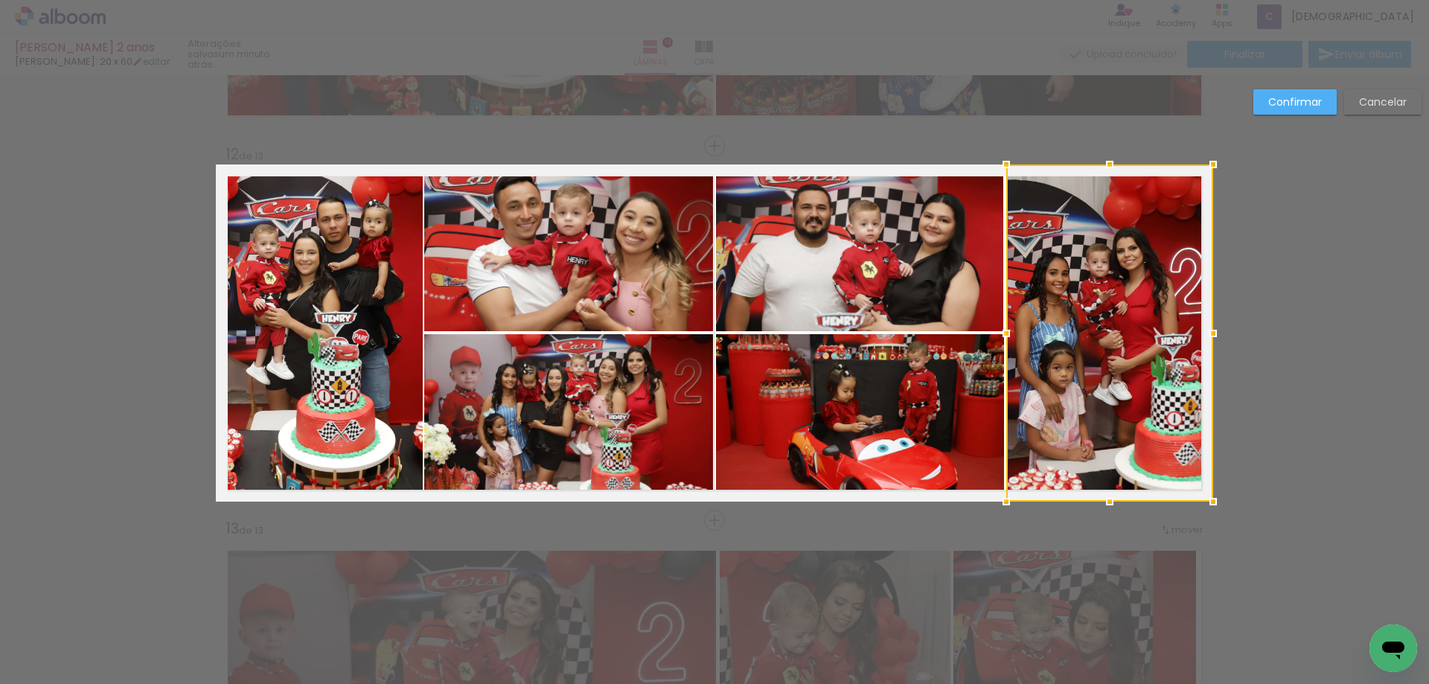
click at [0, 0] on slot "Confirmar" at bounding box center [0, 0] width 0 height 0
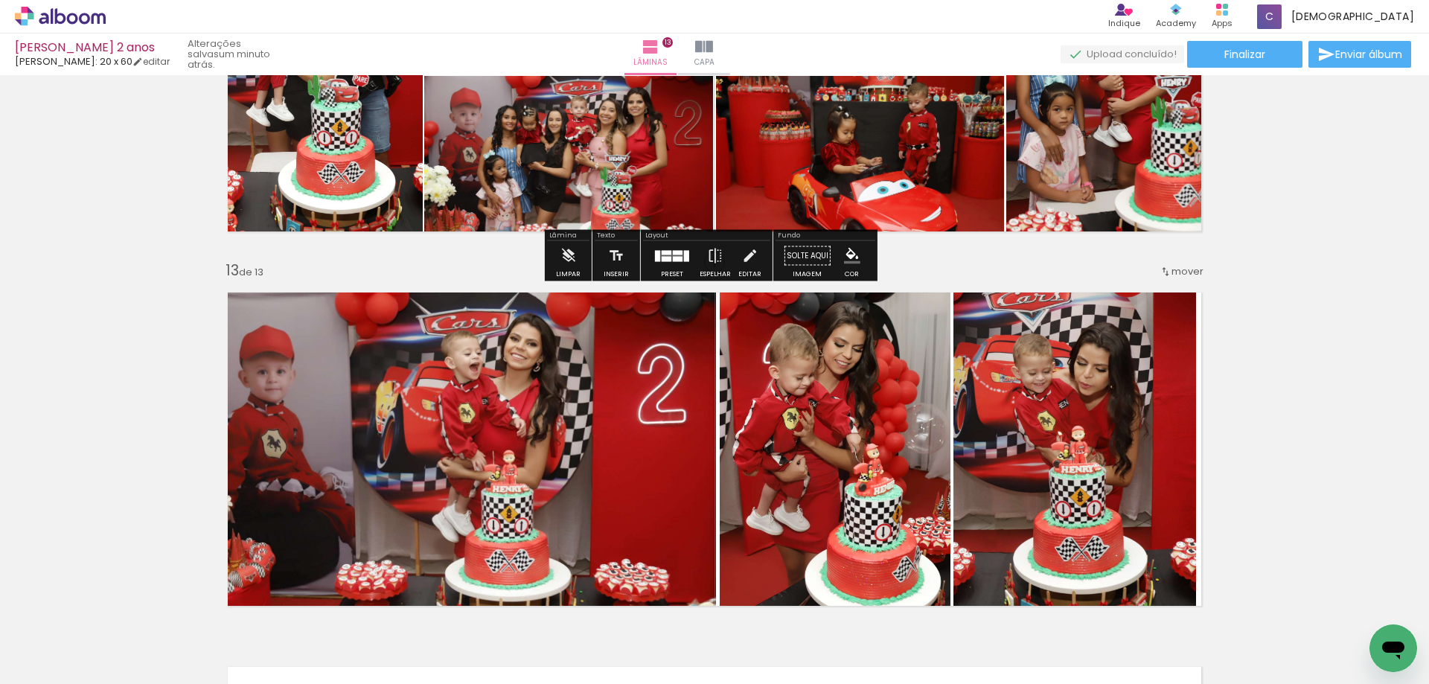
scroll to position [4443, 0]
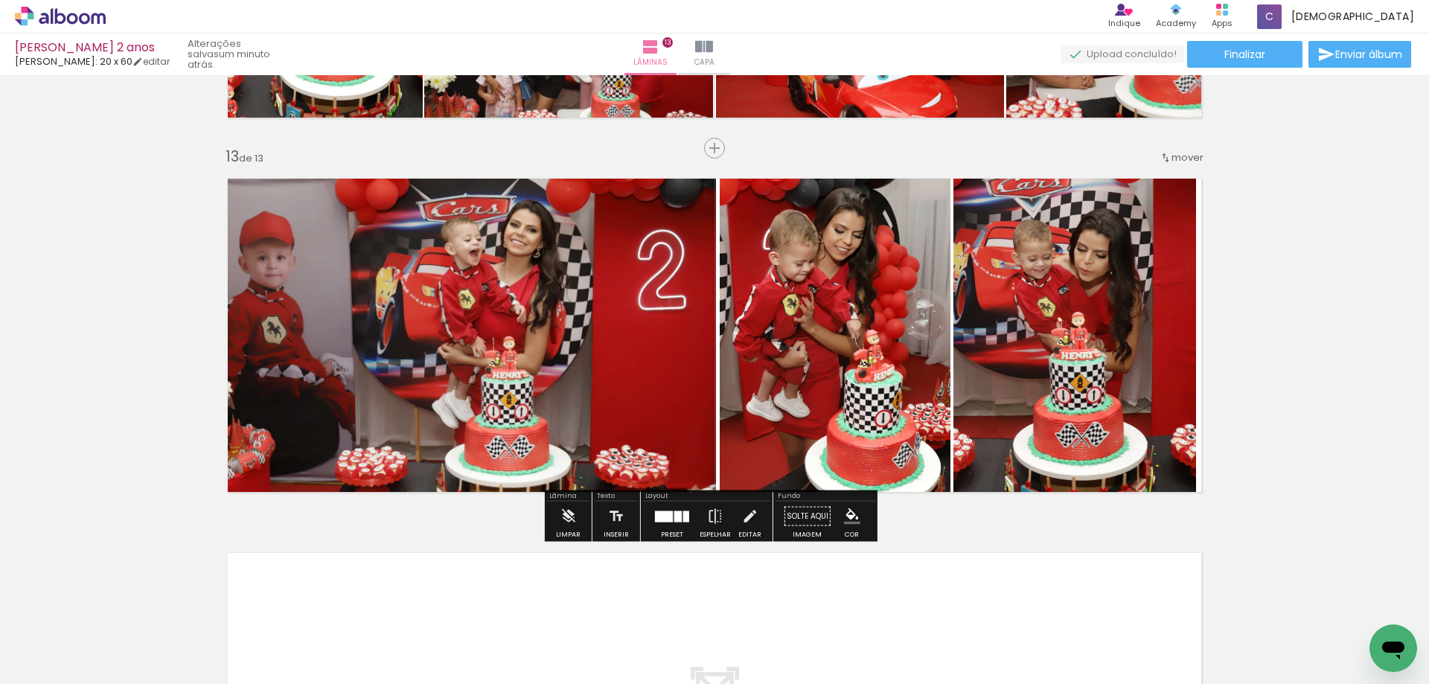
click at [1146, 389] on quentale-photo at bounding box center [1074, 335] width 243 height 337
click at [1162, 371] on quentale-photo at bounding box center [1074, 335] width 243 height 337
click at [1147, 343] on quentale-photo at bounding box center [1074, 335] width 243 height 337
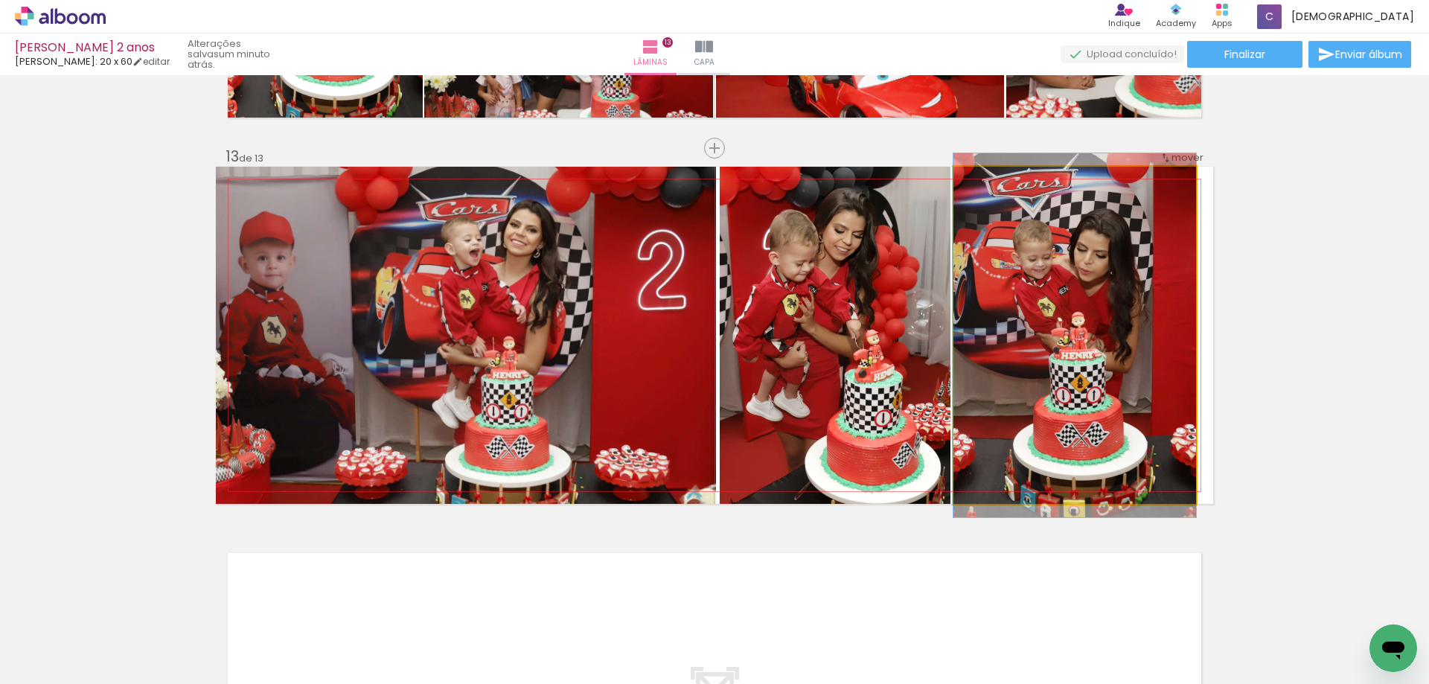
click at [1147, 343] on quentale-photo at bounding box center [1074, 335] width 243 height 337
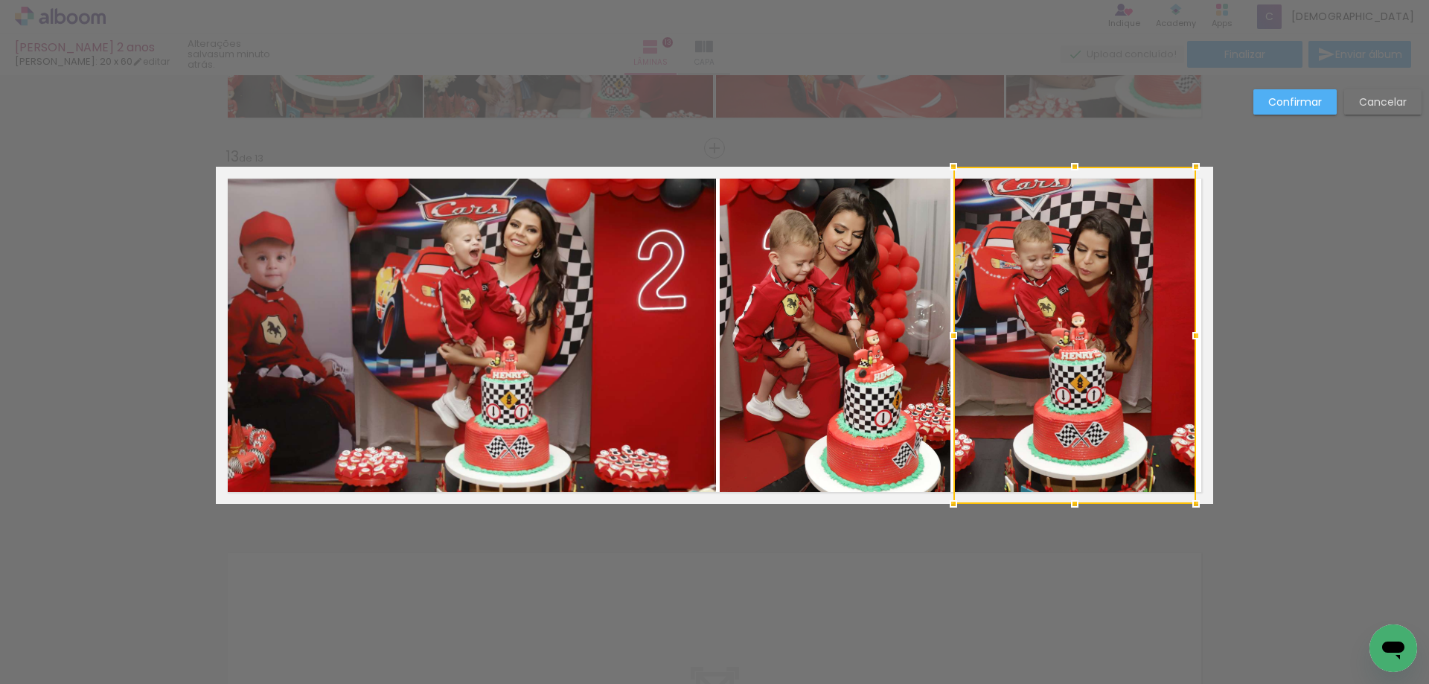
scroll to position [4446, 0]
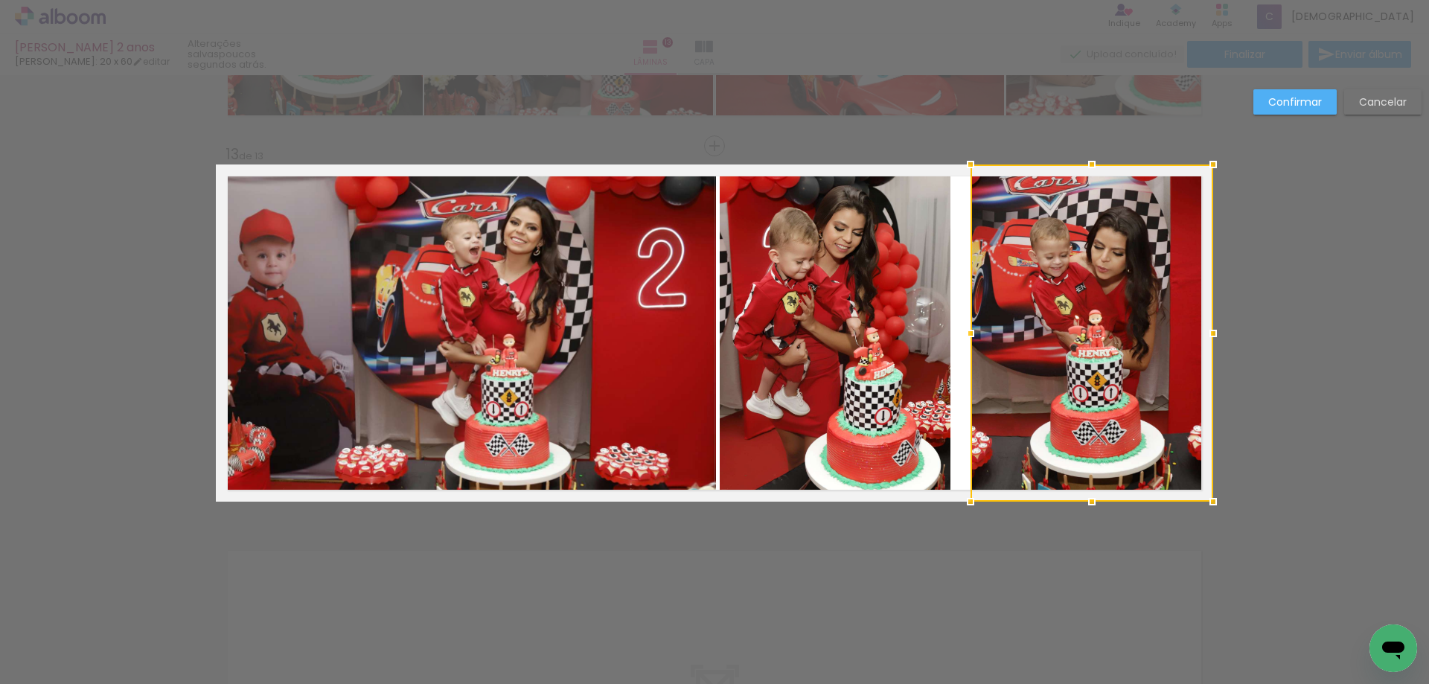
drag, startPoint x: 1147, startPoint y: 343, endPoint x: 1168, endPoint y: 342, distance: 21.6
click at [1168, 342] on div at bounding box center [1091, 332] width 243 height 337
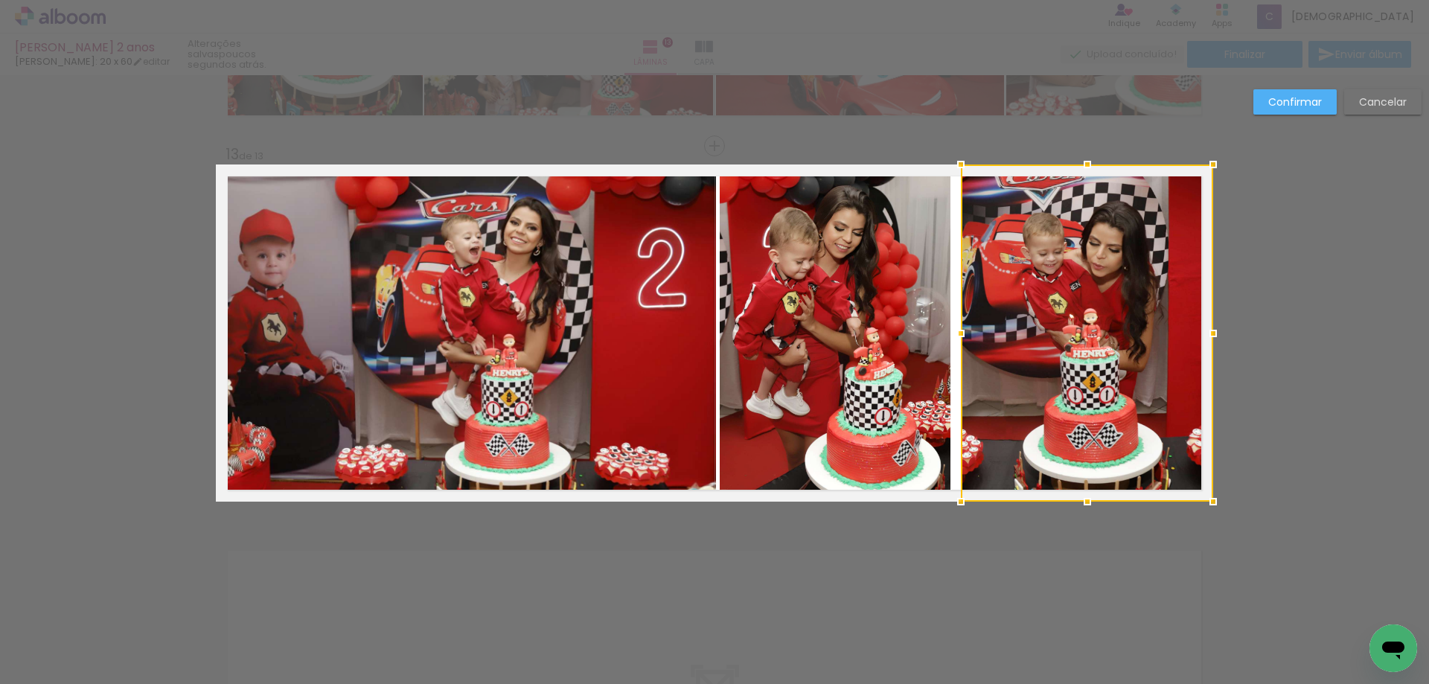
drag, startPoint x: 964, startPoint y: 335, endPoint x: 950, endPoint y: 330, distance: 14.8
click at [950, 330] on div at bounding box center [961, 333] width 30 height 30
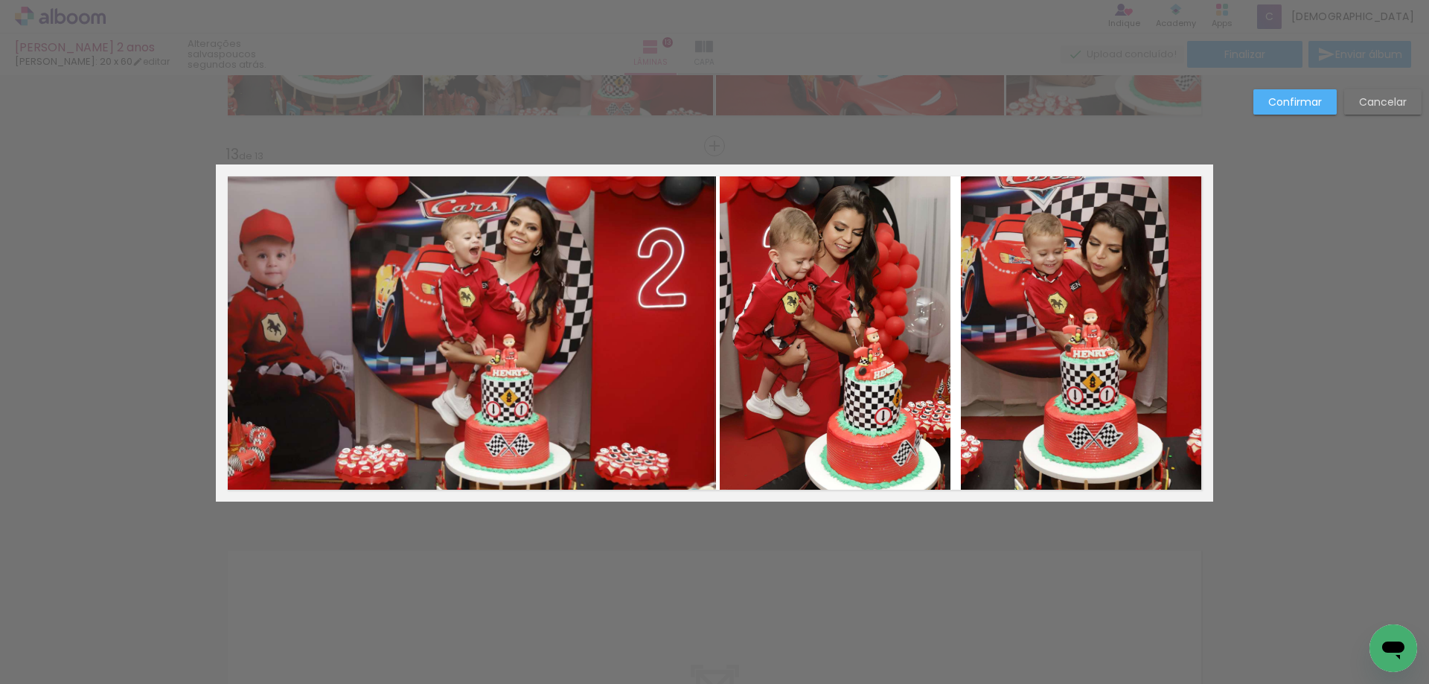
click at [842, 327] on quentale-photo at bounding box center [835, 332] width 231 height 337
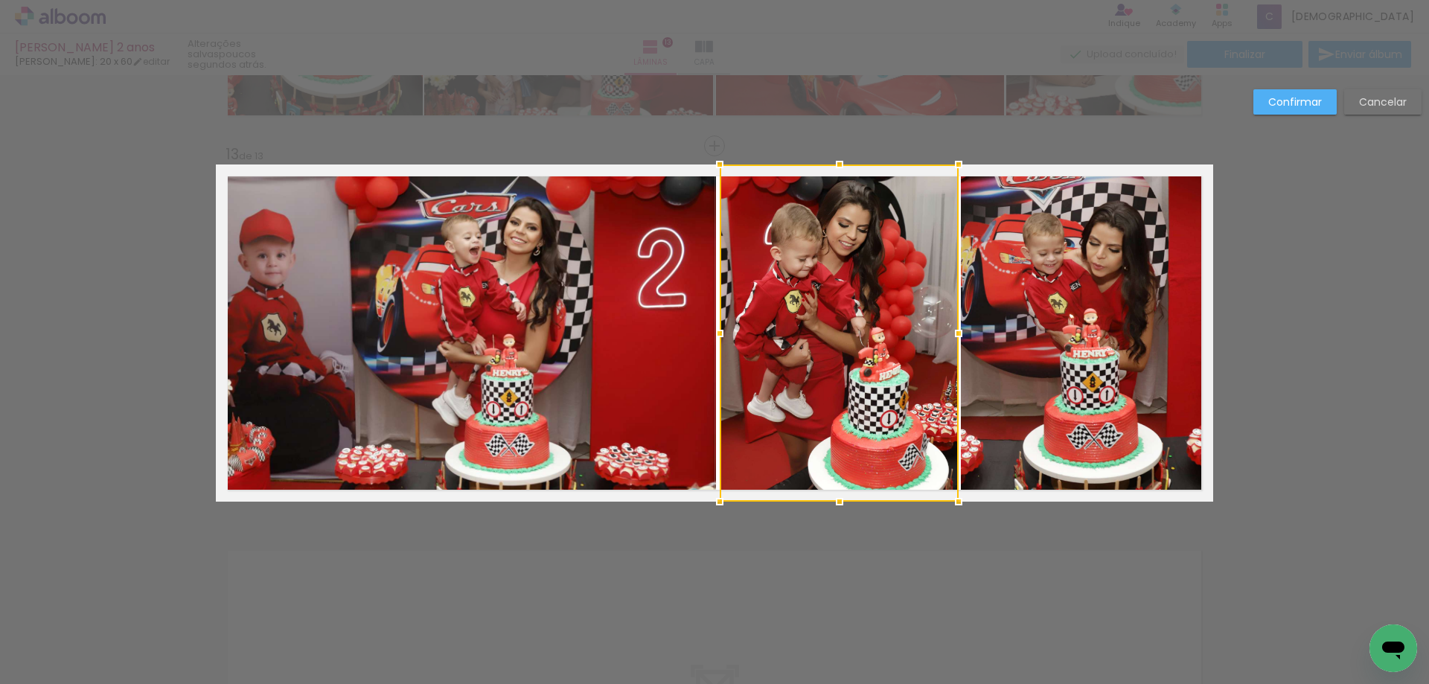
drag, startPoint x: 944, startPoint y: 333, endPoint x: 953, endPoint y: 333, distance: 8.2
click at [953, 333] on div at bounding box center [959, 333] width 30 height 30
click at [0, 0] on slot "Confirmar" at bounding box center [0, 0] width 0 height 0
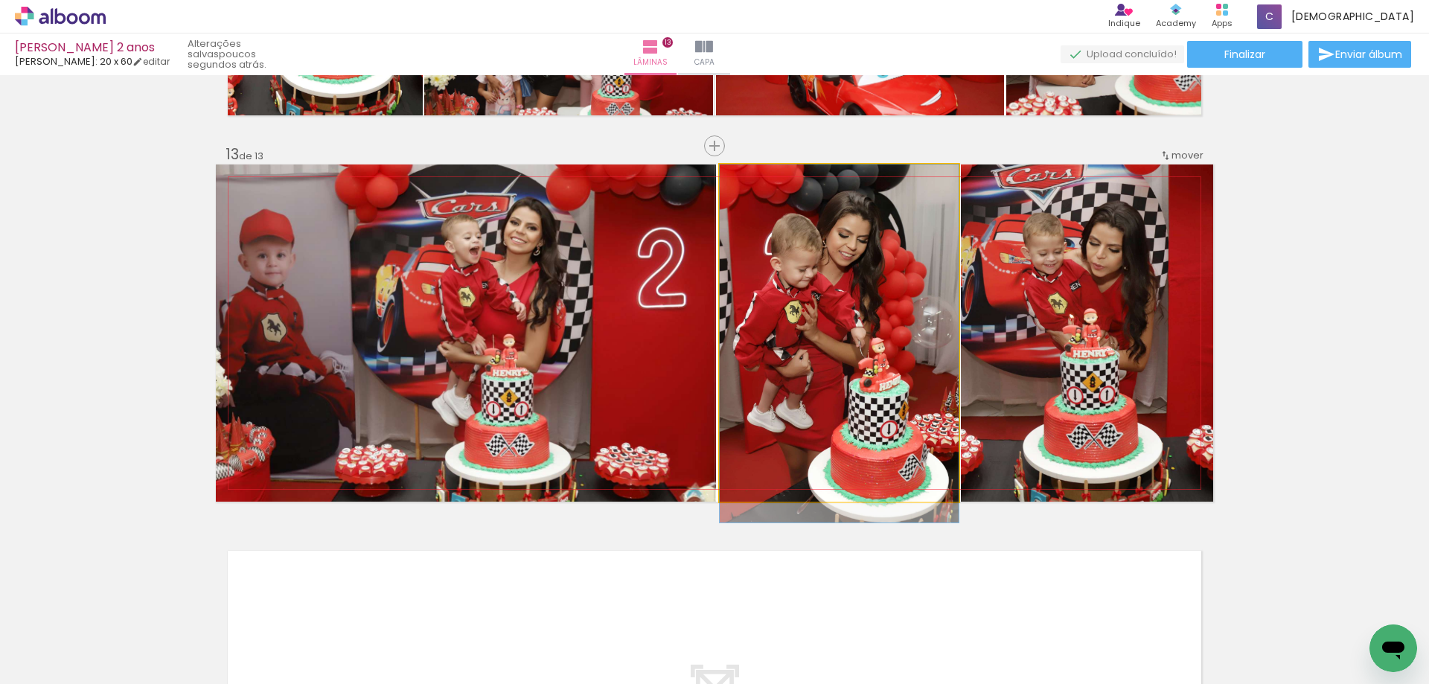
drag, startPoint x: 851, startPoint y: 317, endPoint x: 850, endPoint y: 344, distance: 26.8
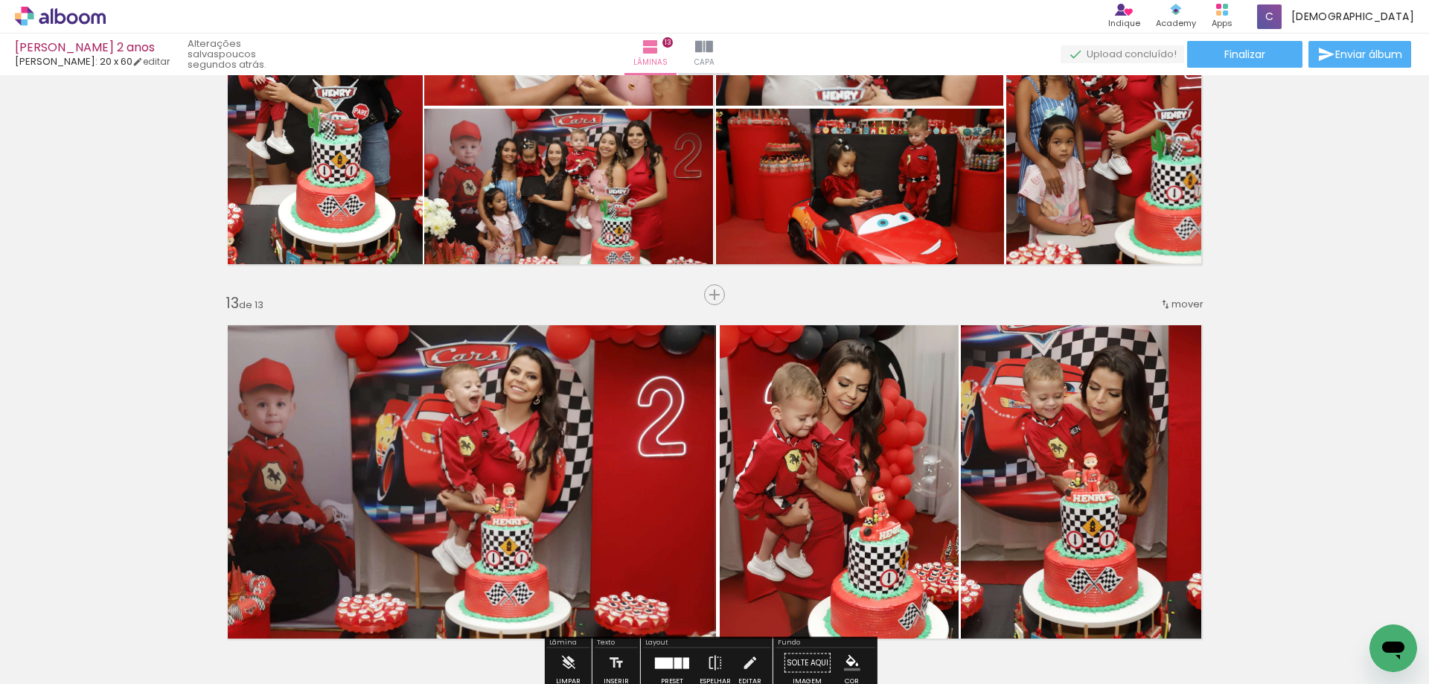
scroll to position [3999, 0]
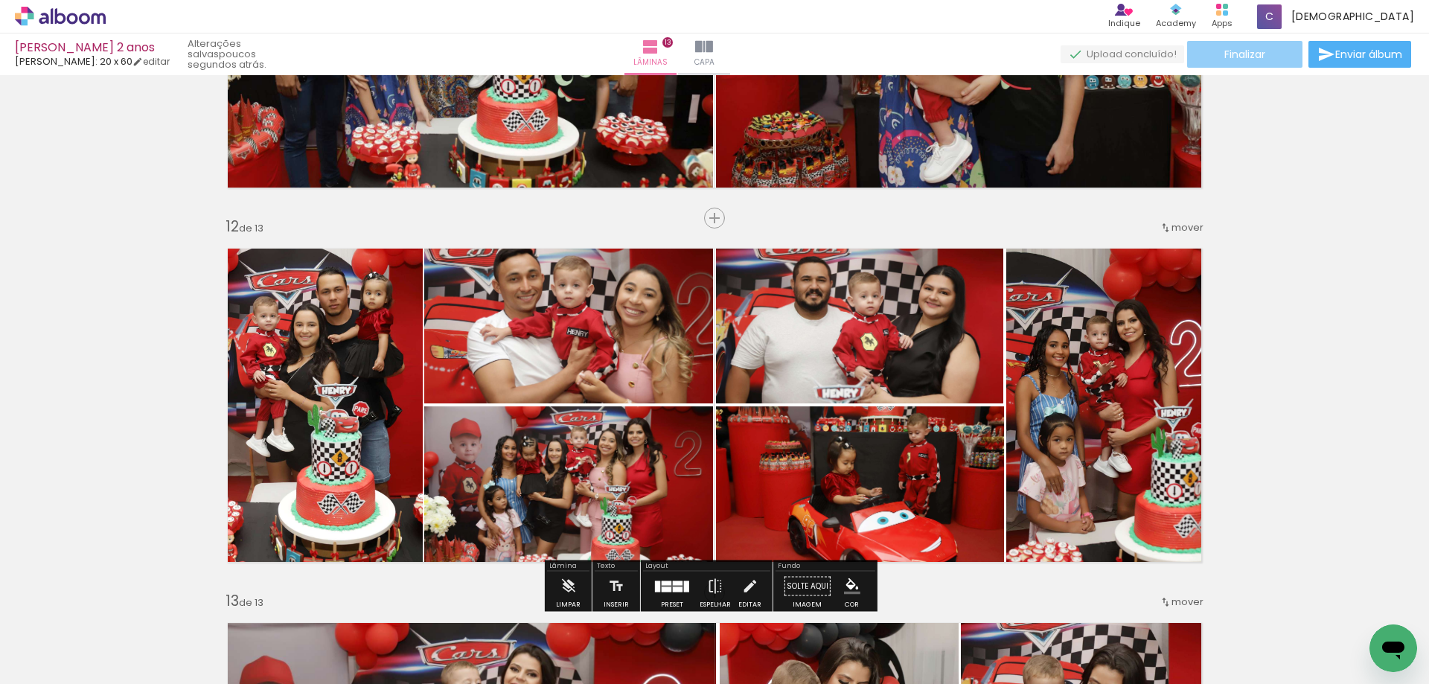
click at [1249, 60] on span "Finalizar" at bounding box center [1244, 54] width 41 height 10
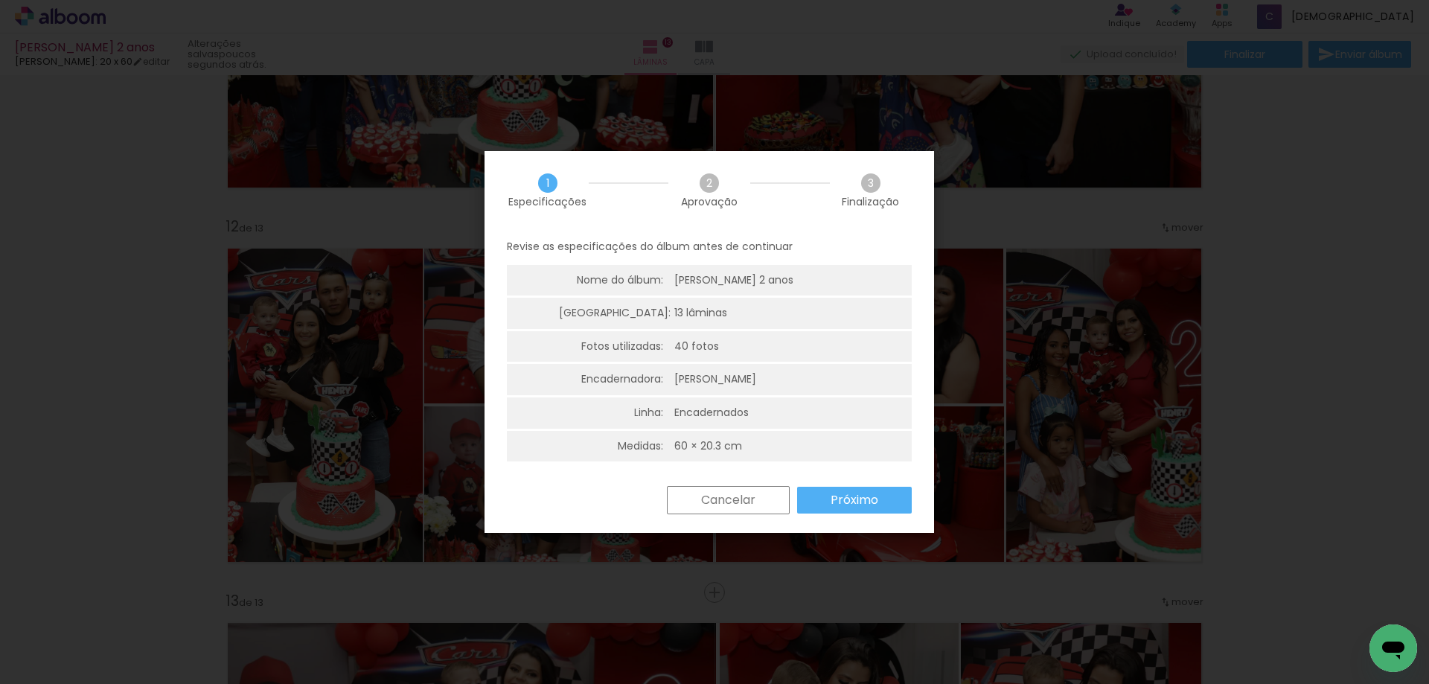
click at [0, 0] on slot "Próximo" at bounding box center [0, 0] width 0 height 0
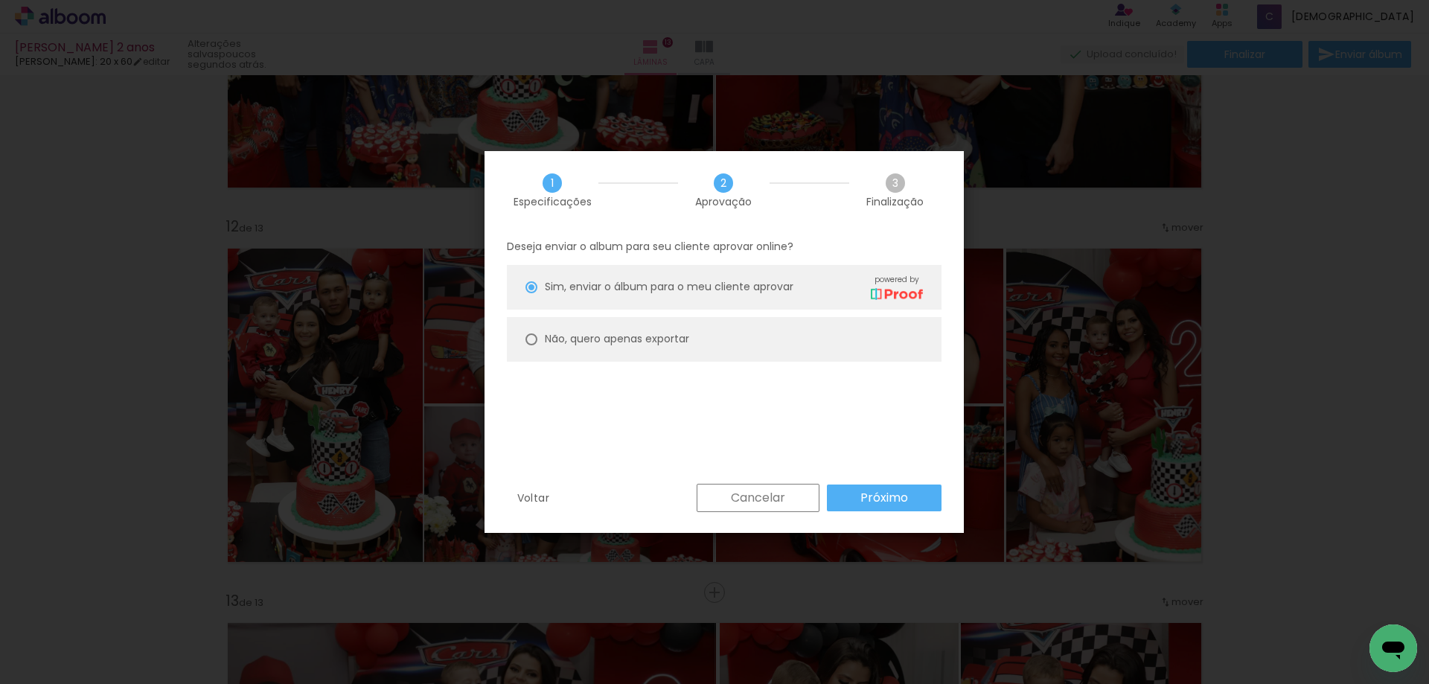
click at [0, 0] on slot "Não, quero apenas exportar" at bounding box center [0, 0] width 0 height 0
type paper-radio-button "on"
click at [0, 0] on slot "Próximo" at bounding box center [0, 0] width 0 height 0
type input "Alta, 300 DPI"
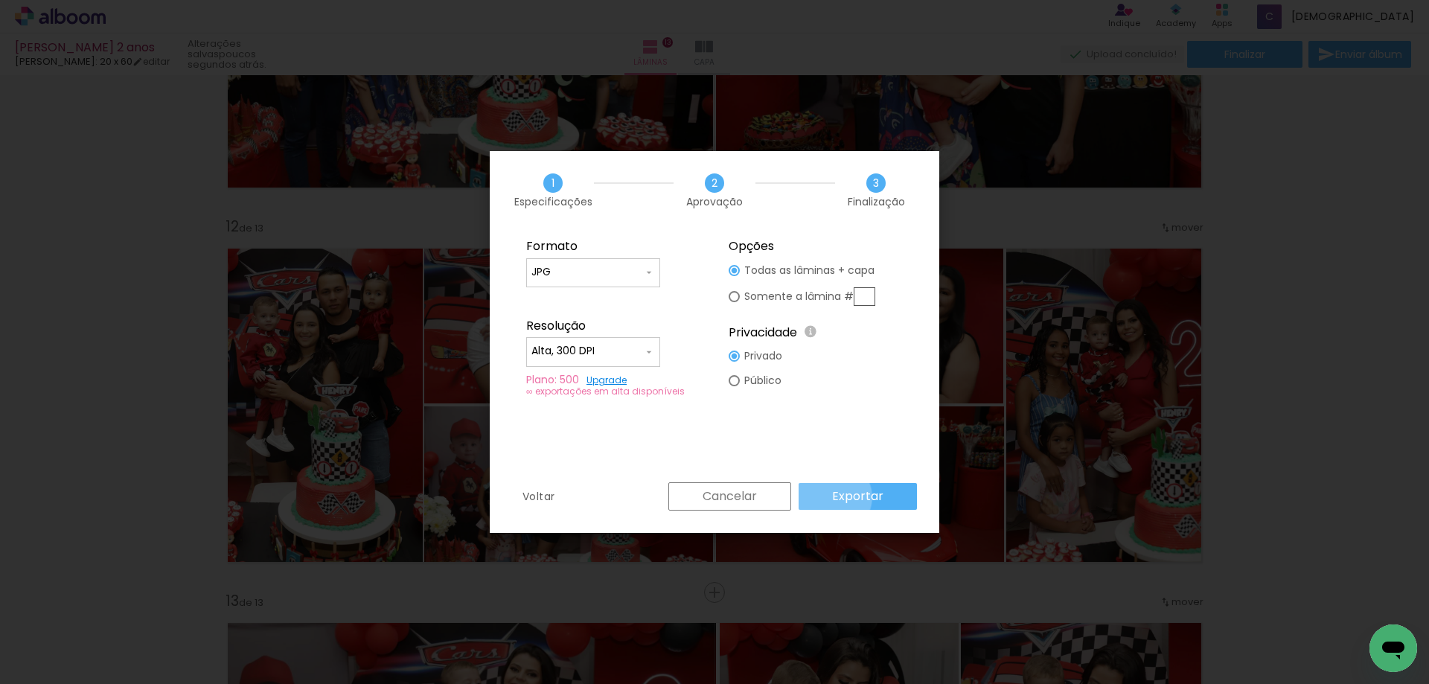
click at [0, 0] on slot "Exportar" at bounding box center [0, 0] width 0 height 0
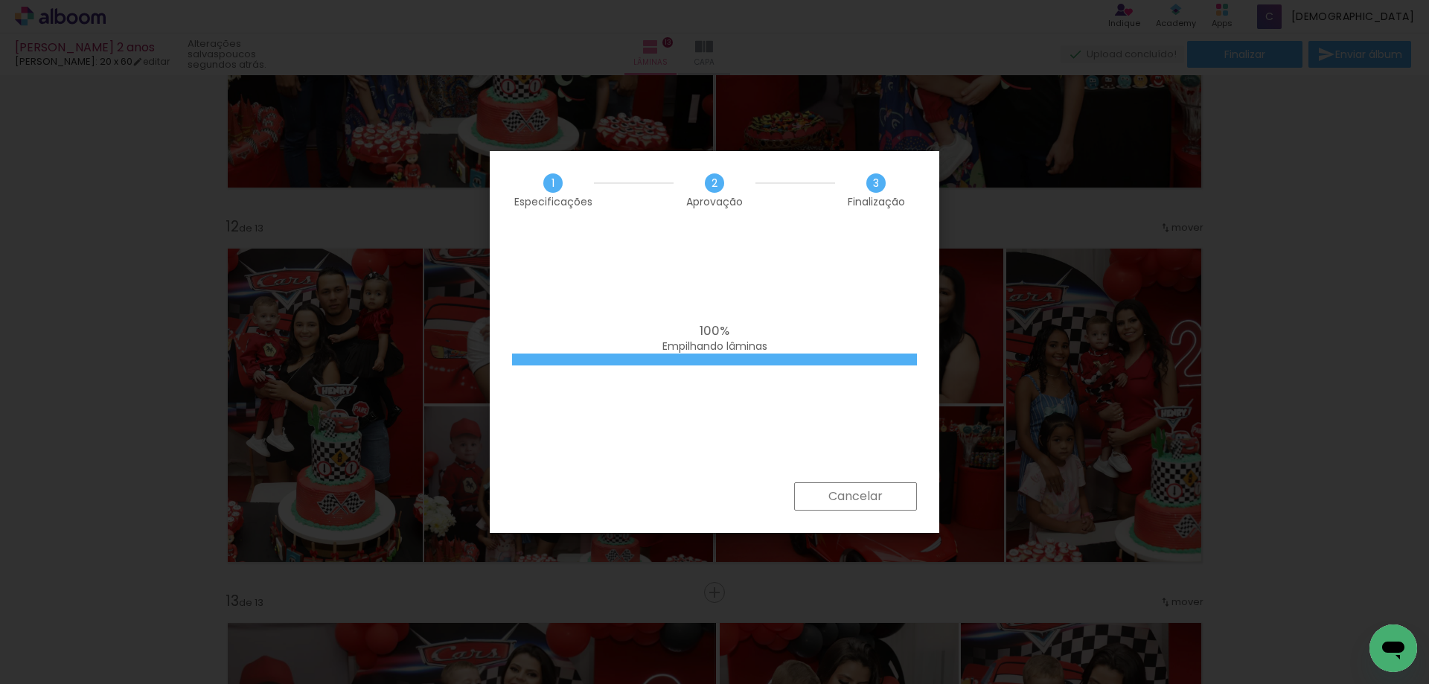
scroll to position [6400, 0]
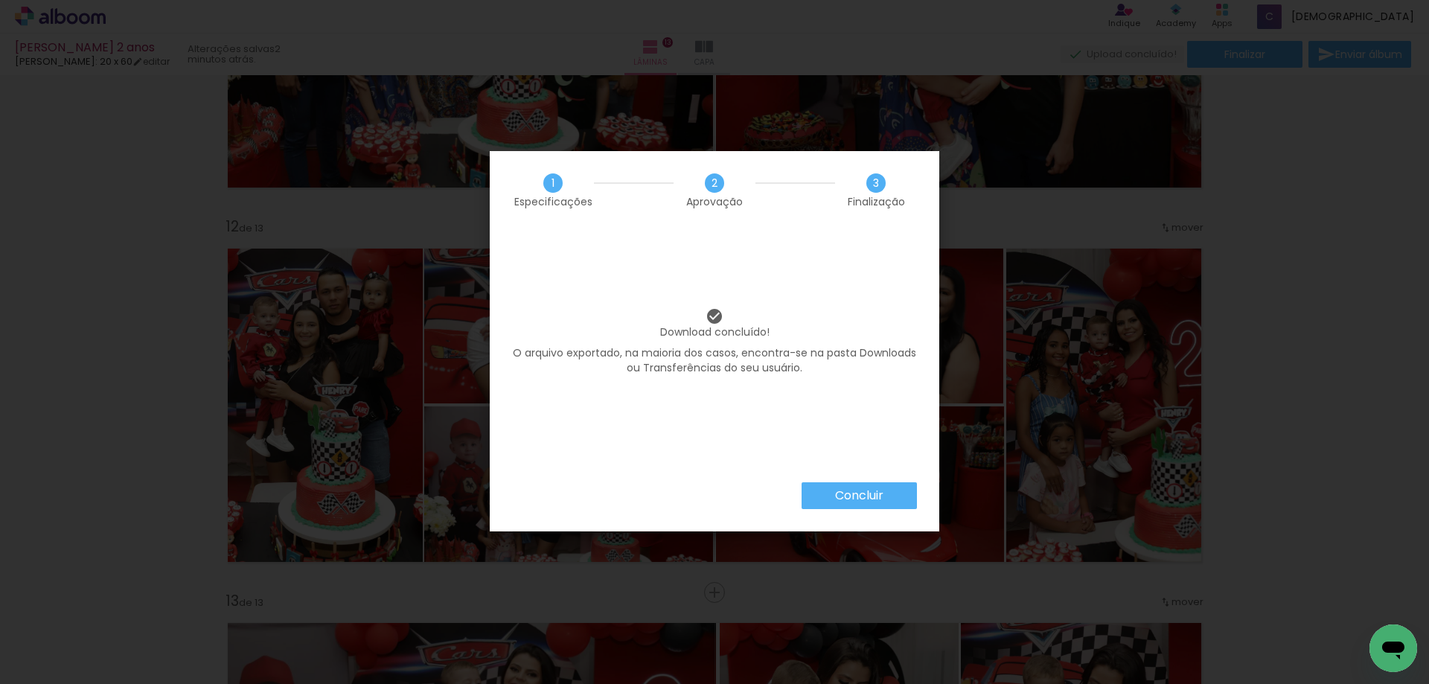
scroll to position [6400, 0]
click at [0, 0] on slot "Concluir" at bounding box center [0, 0] width 0 height 0
